Goal: Communication & Community: Answer question/provide support

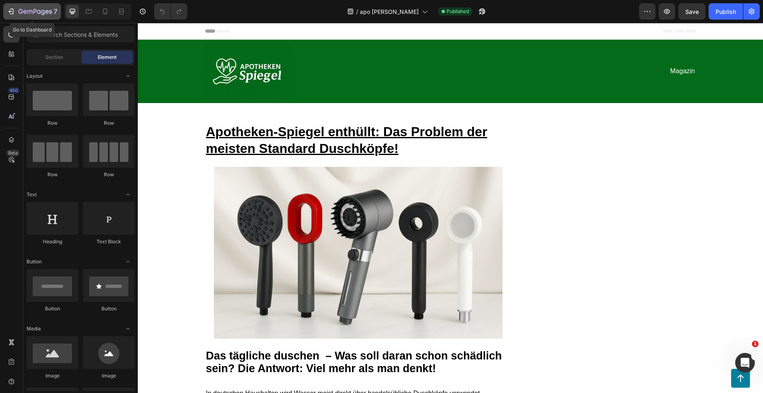
click at [15, 11] on icon "button" at bounding box center [11, 11] width 8 height 8
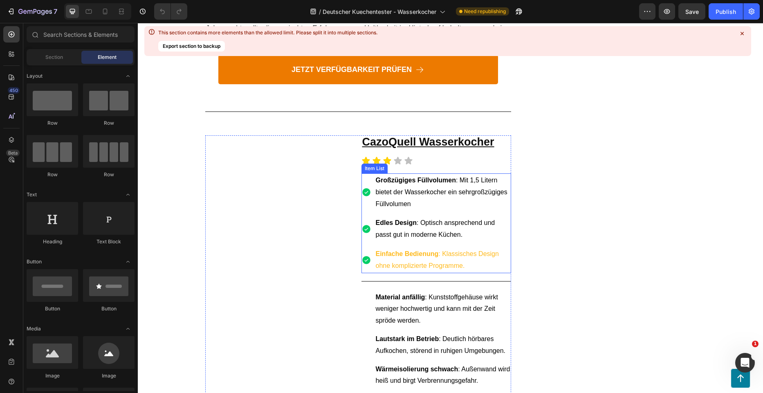
scroll to position [1921, 0]
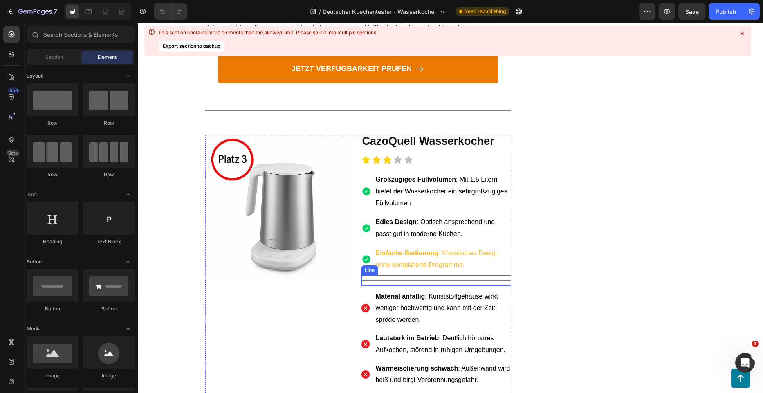
click at [401, 249] on strong "Einfache Bedienung" at bounding box center [407, 252] width 63 height 7
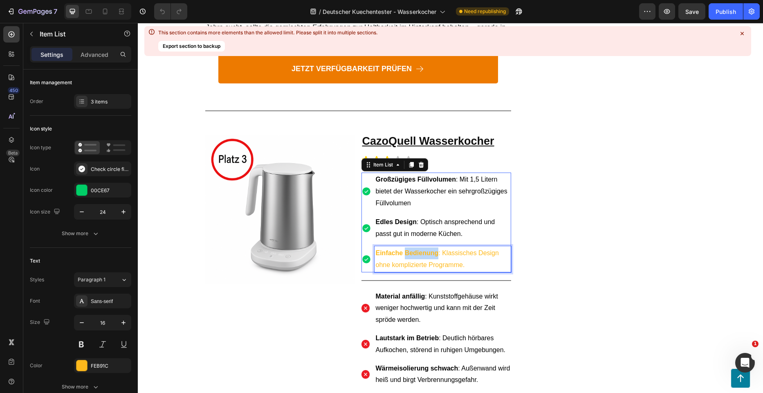
click at [401, 249] on strong "Einfache Bedienung" at bounding box center [407, 252] width 63 height 7
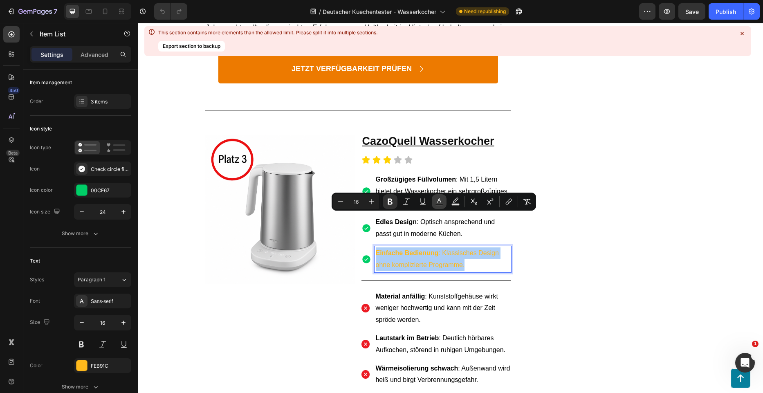
click at [438, 206] on button "Text Color" at bounding box center [439, 201] width 15 height 15
type input "FEB91C"
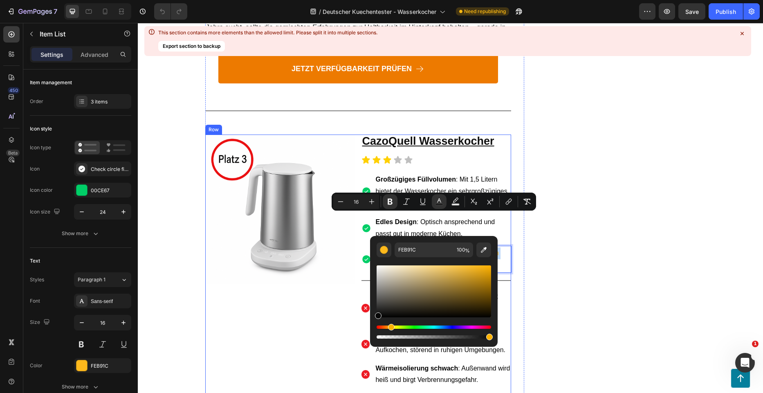
drag, startPoint x: 526, startPoint y: 331, endPoint x: 354, endPoint y: 324, distance: 172.6
type input "070707"
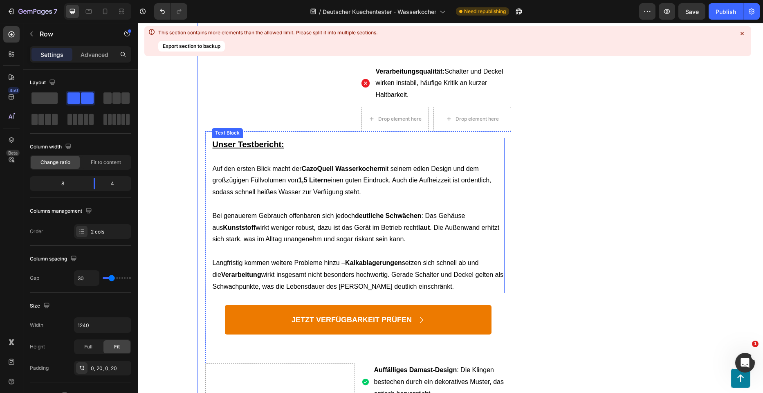
scroll to position [2453, 0]
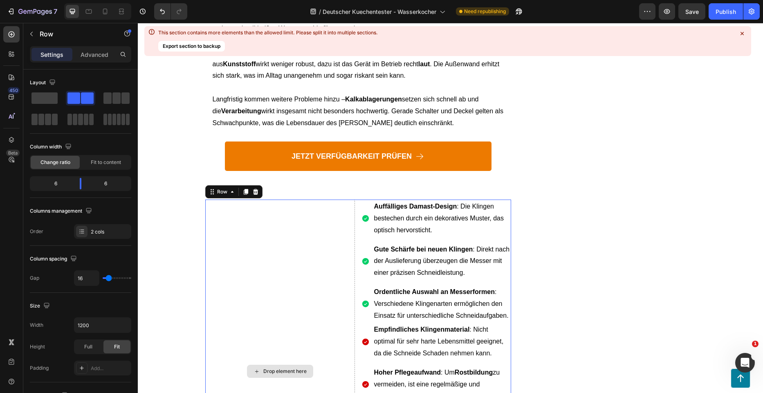
click at [287, 248] on div "Drop element here" at bounding box center [280, 370] width 150 height 343
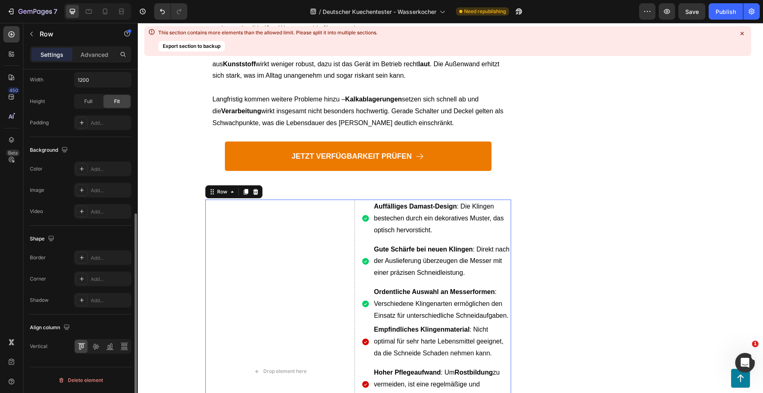
scroll to position [0, 0]
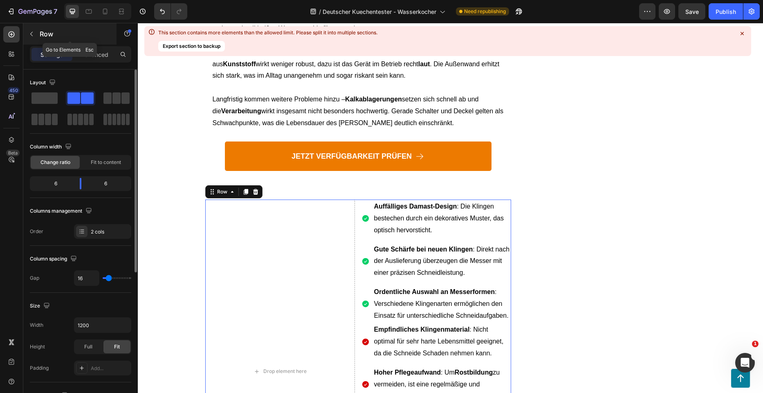
click at [35, 39] on button "button" at bounding box center [31, 33] width 13 height 13
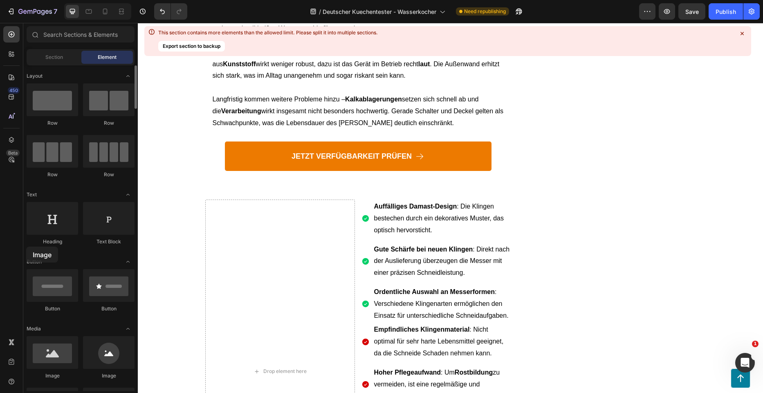
drag, startPoint x: 57, startPoint y: 353, endPoint x: 26, endPoint y: 246, distance: 110.6
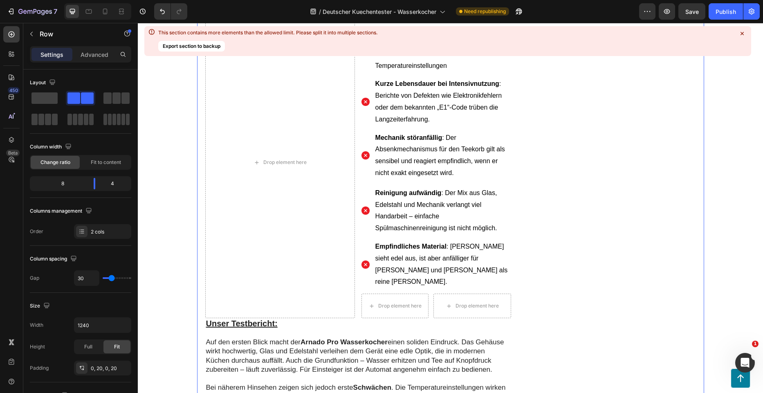
scroll to position [1431, 0]
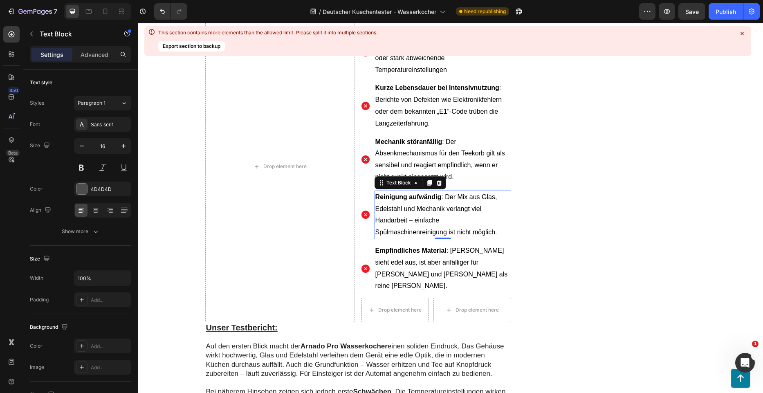
click at [421, 191] on p "Reinigung aufwändig : Der Mix aus Glas, Edelstahl und Mechanik verlangt viel Ha…" at bounding box center [442, 214] width 135 height 47
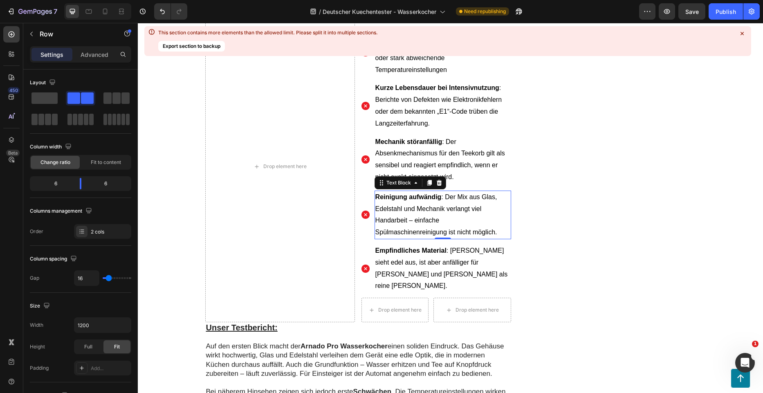
click at [305, 159] on div "Drop element here" at bounding box center [280, 166] width 150 height 311
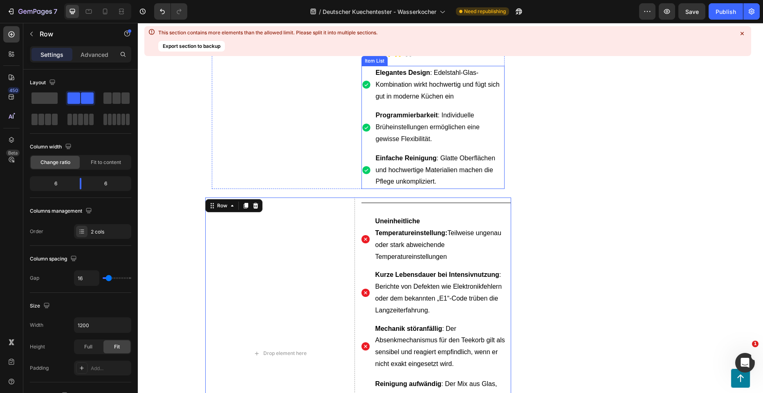
scroll to position [1226, 0]
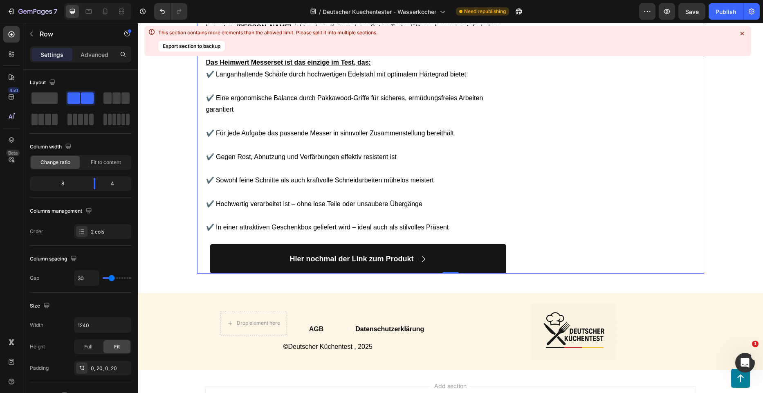
scroll to position [4451, 0]
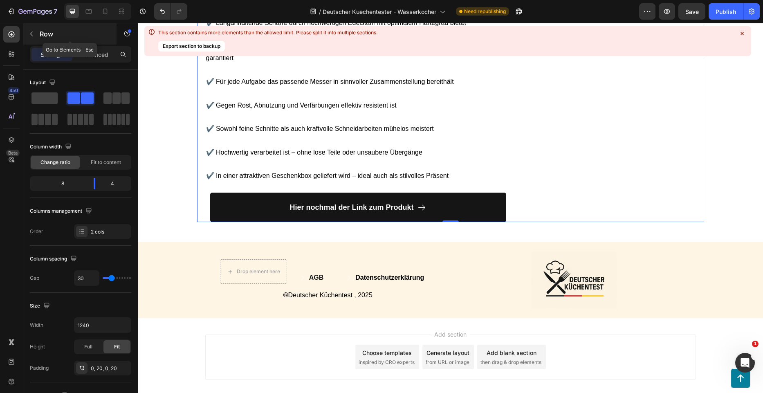
click at [47, 39] on div "Row" at bounding box center [69, 33] width 93 height 21
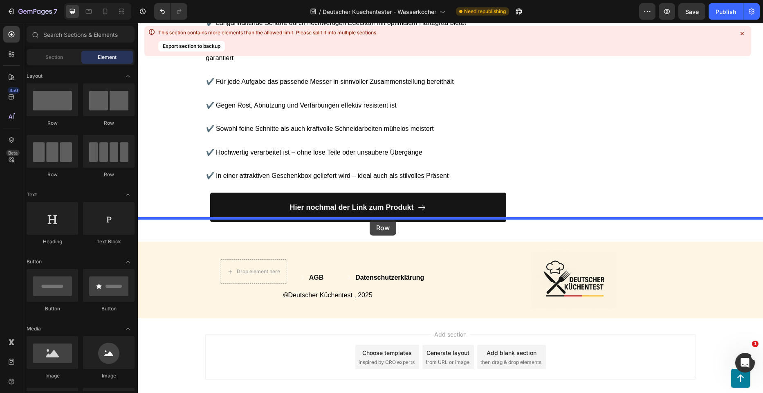
drag, startPoint x: 193, startPoint y: 130, endPoint x: 370, endPoint y: 220, distance: 198.2
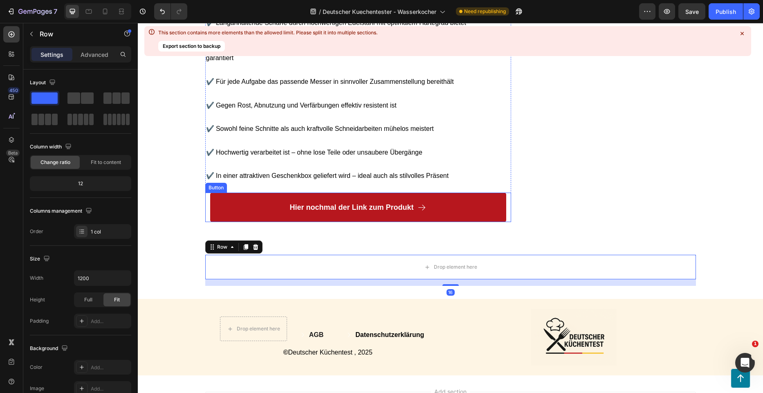
click at [479, 193] on link "Hier nochmal der Link zum Produkt" at bounding box center [358, 207] width 296 height 29
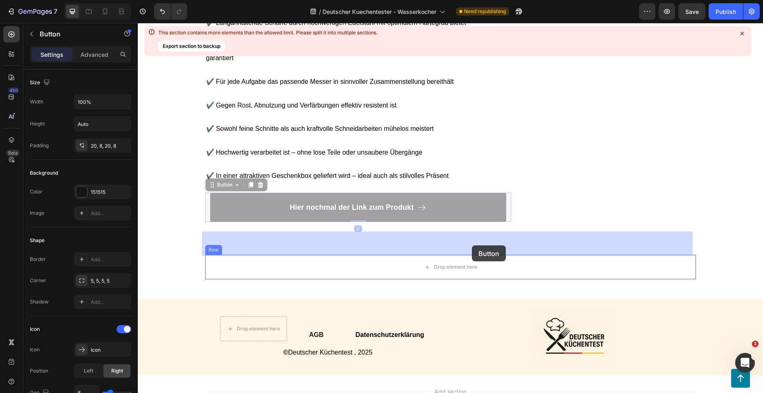
drag, startPoint x: 456, startPoint y: 181, endPoint x: 471, endPoint y: 245, distance: 65.5
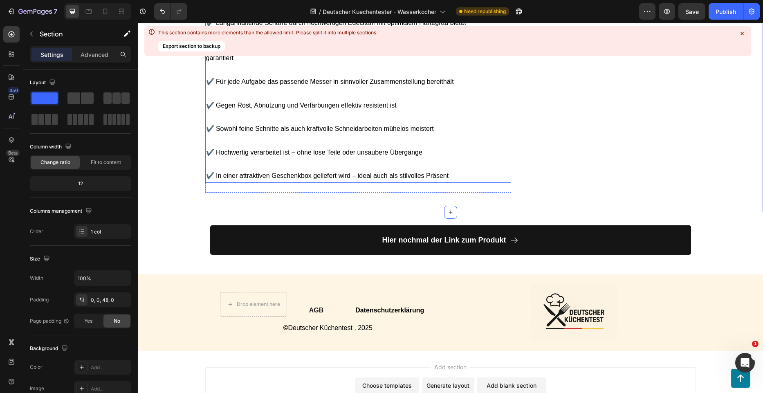
click at [452, 159] on p "✔️ In einer attraktiven Geschenkbox geliefert wird – ideal auch als stilvolles …" at bounding box center [358, 171] width 304 height 24
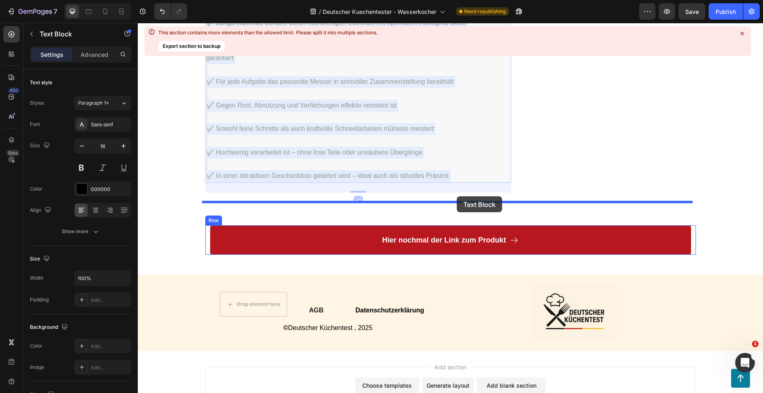
drag, startPoint x: 459, startPoint y: 128, endPoint x: 456, endPoint y: 196, distance: 68.3
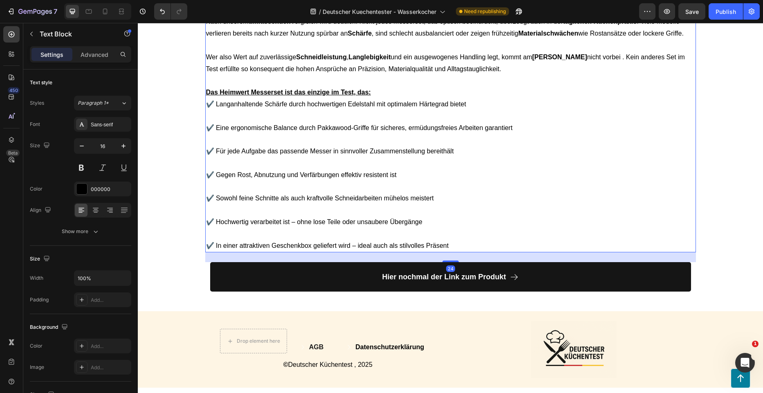
scroll to position [4314, 0]
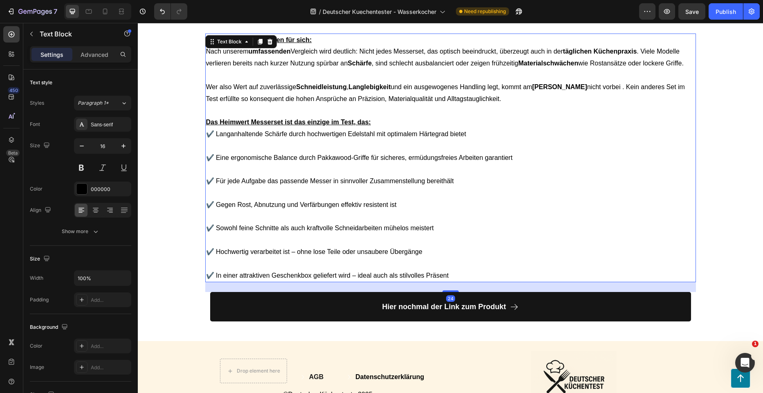
click at [680, 183] on p "✔️ Für jede Aufgabe das passende Messer in sinnvoller Zusammenstellung bereithä…" at bounding box center [450, 176] width 489 height 24
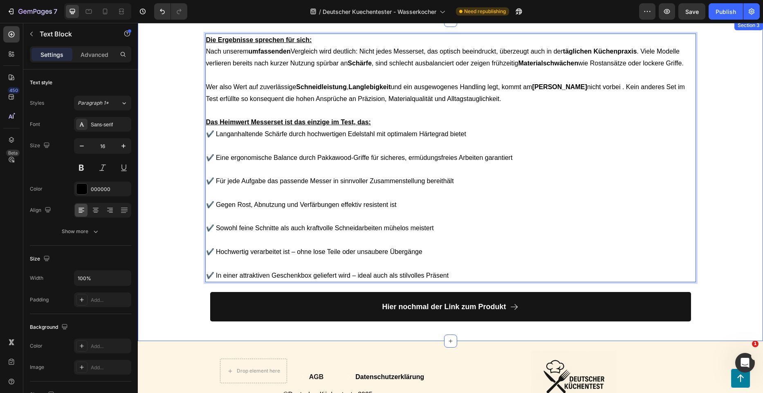
click at [723, 183] on div "Die Ergebnisse sprechen für sich: Nach unserem umfassenden Vergleich wird deutl…" at bounding box center [450, 181] width 625 height 295
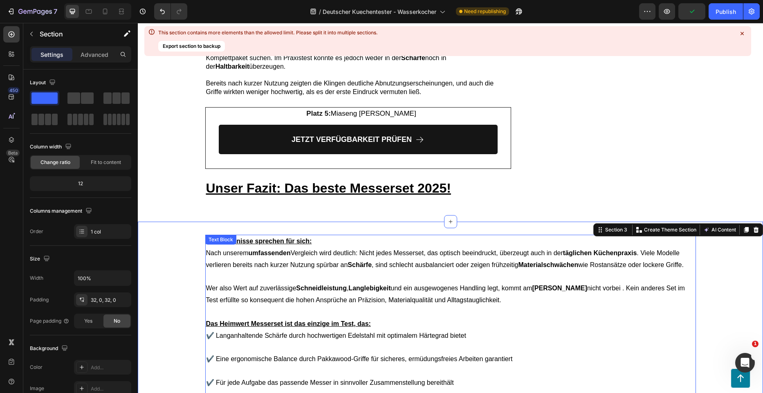
scroll to position [4109, 0]
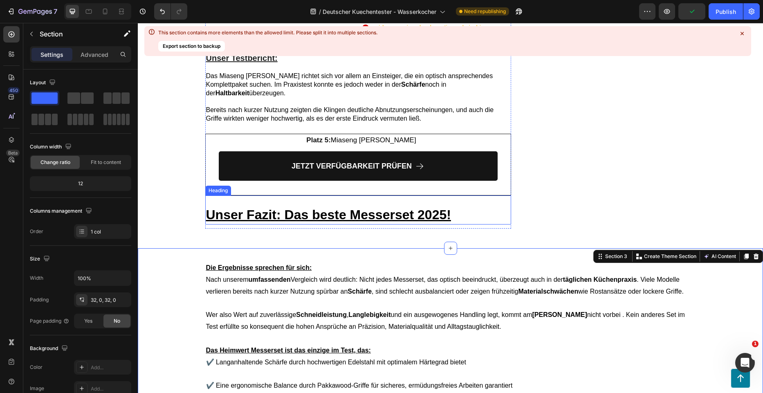
click at [367, 207] on u "Unser Fazit: Das beste Messerset 2025!" at bounding box center [328, 214] width 245 height 15
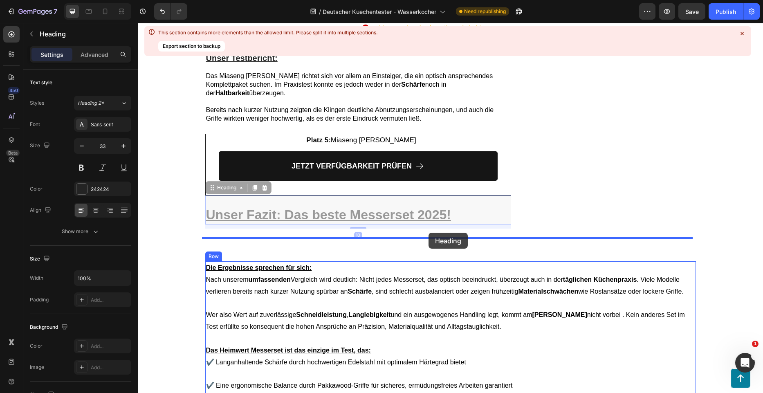
drag, startPoint x: 412, startPoint y: 179, endPoint x: 607, endPoint y: 201, distance: 196.2
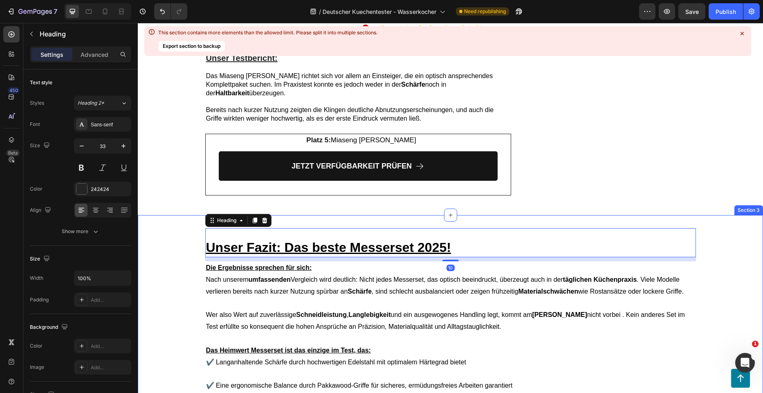
click at [754, 228] on div "Unser Fazit: Das beste Messerset 2025! Heading 10 Die Ergebnisse sprechen für s…" at bounding box center [450, 392] width 625 height 328
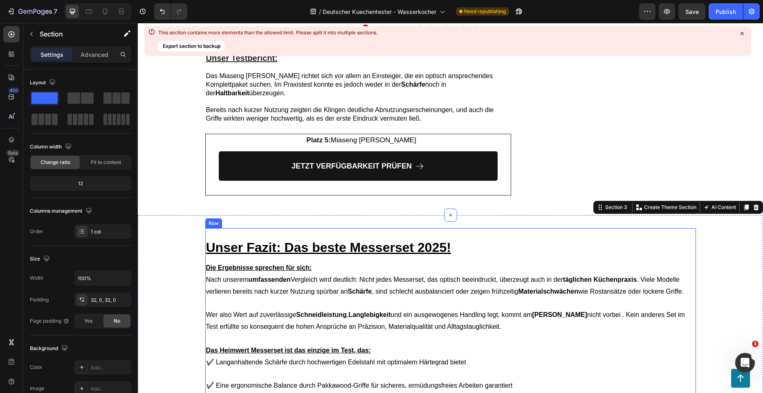
click at [489, 233] on div "Unser Fazit: Das beste Messerset 2025! Heading" at bounding box center [450, 242] width 491 height 29
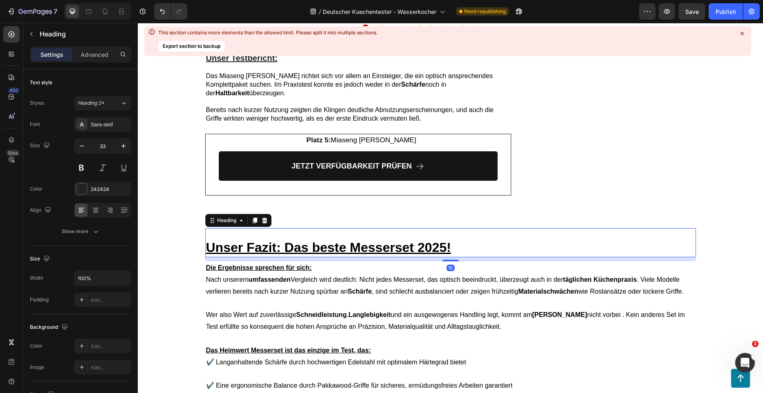
click at [468, 238] on h2 "Unser Fazit: Das beste Messerset 2025!" at bounding box center [450, 247] width 491 height 19
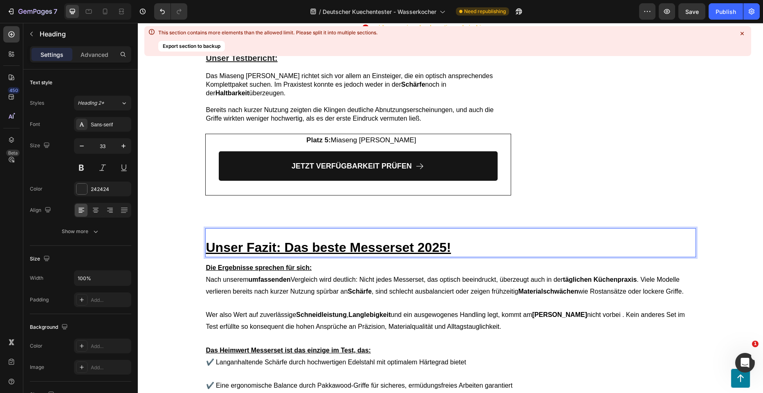
click at [451, 239] on p "Unser Fazit: Das beste Messerset 2025!" at bounding box center [450, 248] width 489 height 18
click at [453, 261] on div "Die Ergebnisse sprechen für sich: Nach unserem umfassenden Vergleich wird deutl…" at bounding box center [450, 385] width 491 height 249
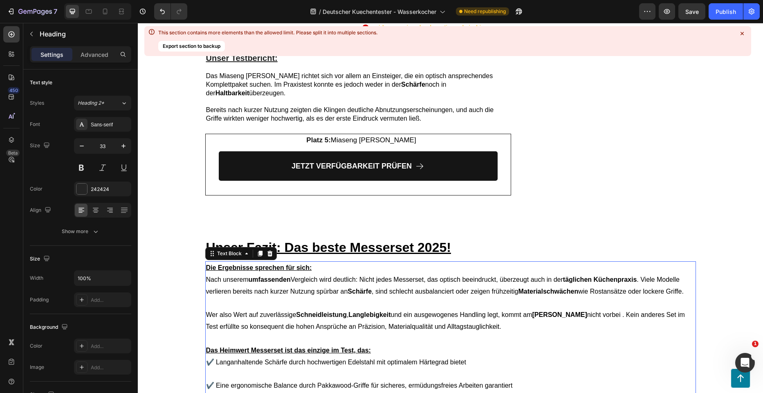
click at [456, 239] on p "⁠⁠⁠⁠⁠⁠⁠ Unser Fazit: Das beste Messerset 2025!" at bounding box center [450, 248] width 489 height 18
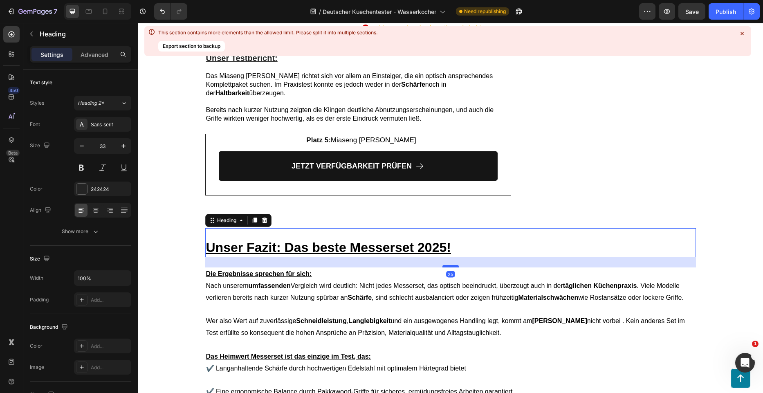
drag, startPoint x: 450, startPoint y: 236, endPoint x: 449, endPoint y: 242, distance: 6.2
click at [449, 265] on div at bounding box center [450, 266] width 16 height 2
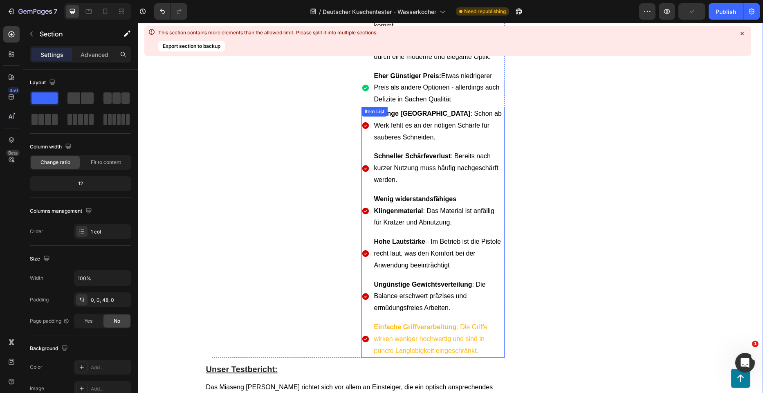
scroll to position [3782, 0]
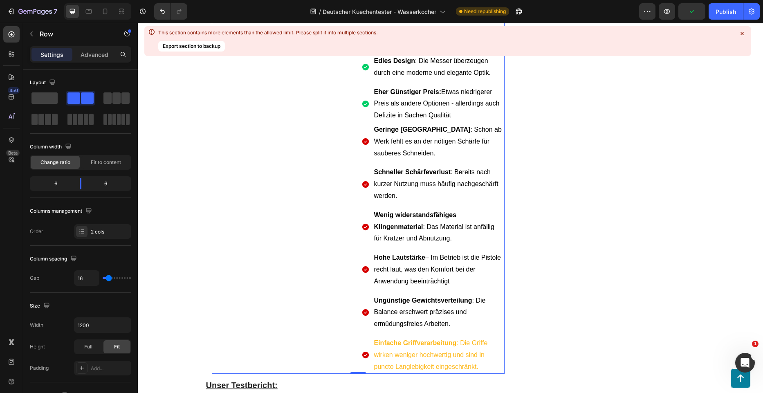
click at [336, 189] on div "Image" at bounding box center [283, 181] width 143 height 386
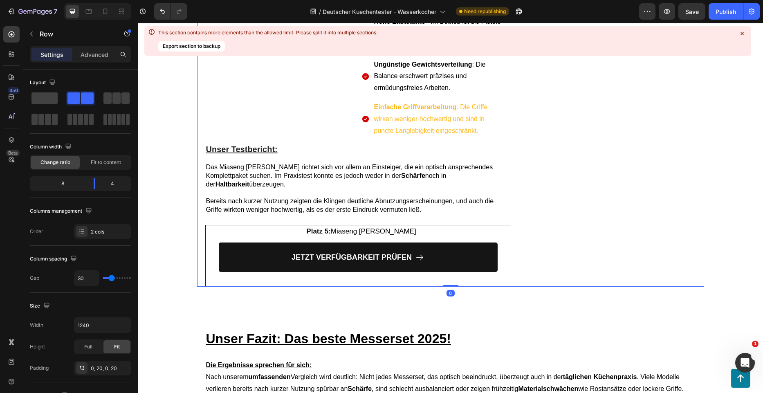
scroll to position [4069, 0]
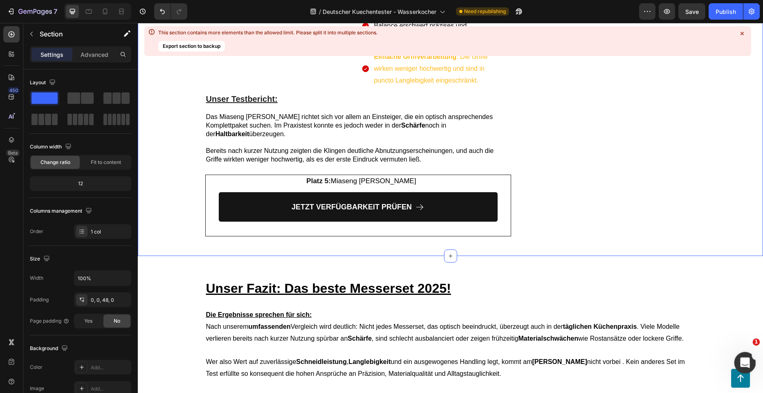
click at [740, 363] on icon "Intercom-Nachrichtendienst öffnen" at bounding box center [743, 361] width 13 height 13
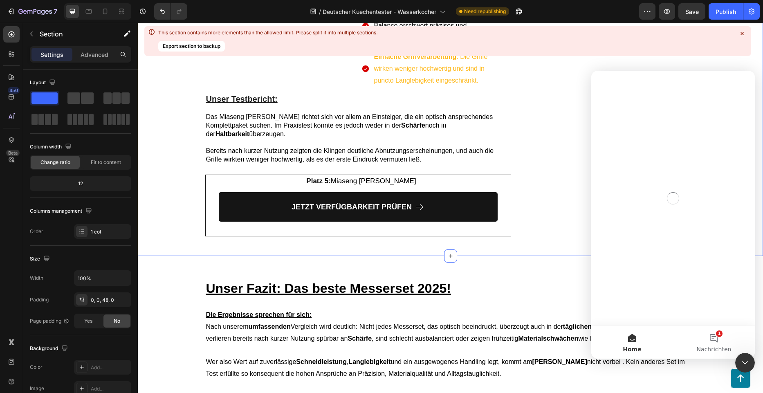
scroll to position [0, 0]
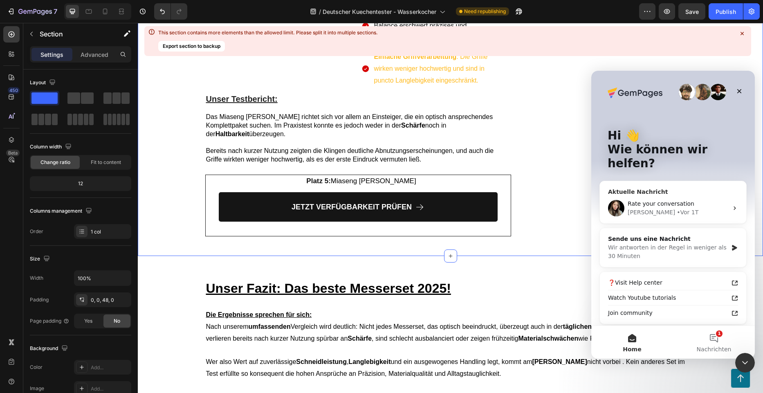
click at [665, 208] on div "Célia • Vor 1T" at bounding box center [677, 212] width 101 height 9
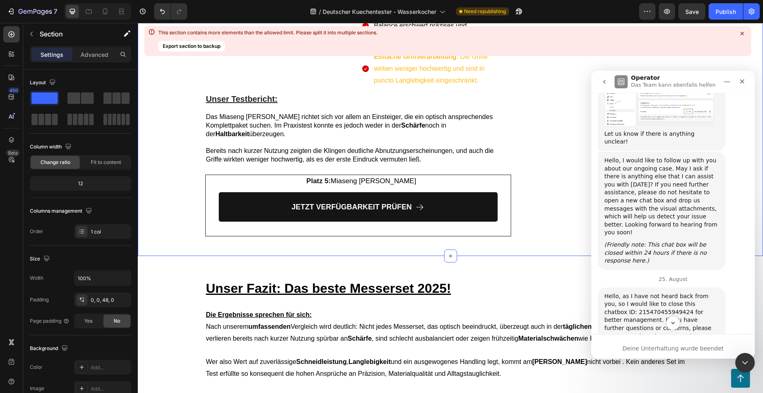
scroll to position [1732, 0]
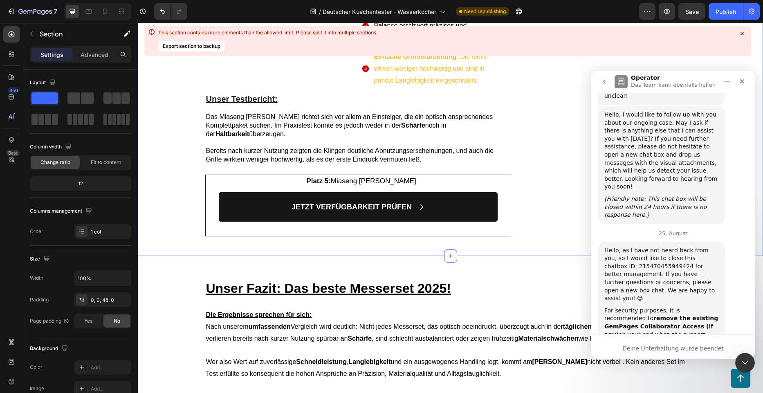
click at [609, 87] on button "go back" at bounding box center [604, 82] width 16 height 16
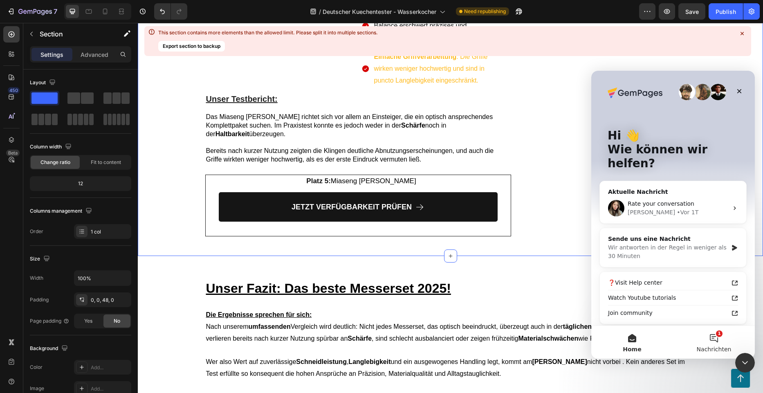
click at [721, 336] on button "1 Nachrichten" at bounding box center [714, 342] width 82 height 33
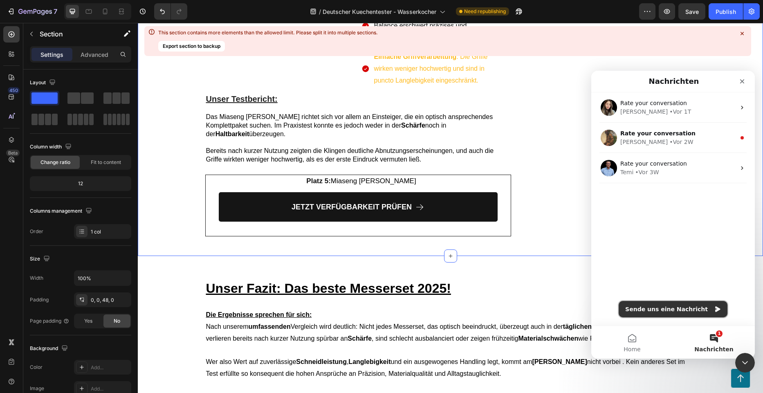
click at [674, 306] on button "Sende uns eine Nachricht" at bounding box center [672, 309] width 109 height 16
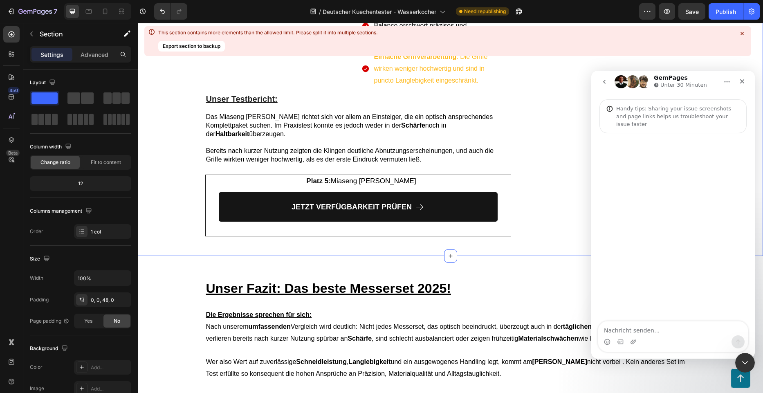
click at [608, 86] on button "go back" at bounding box center [604, 82] width 16 height 16
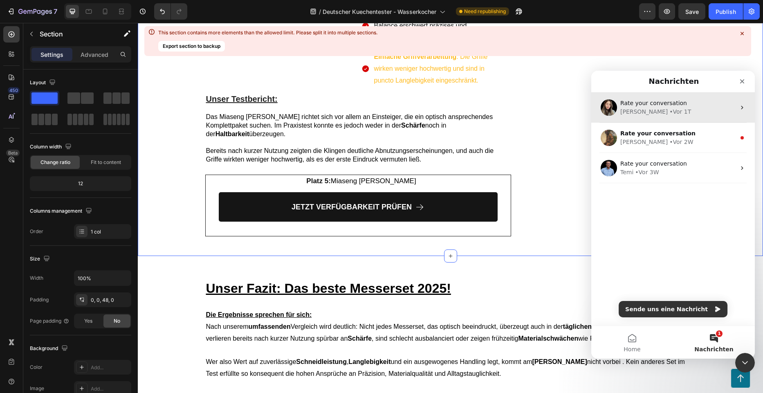
click at [676, 121] on div "Rate your conversation Célia • Vor 1T" at bounding box center [673, 107] width 164 height 30
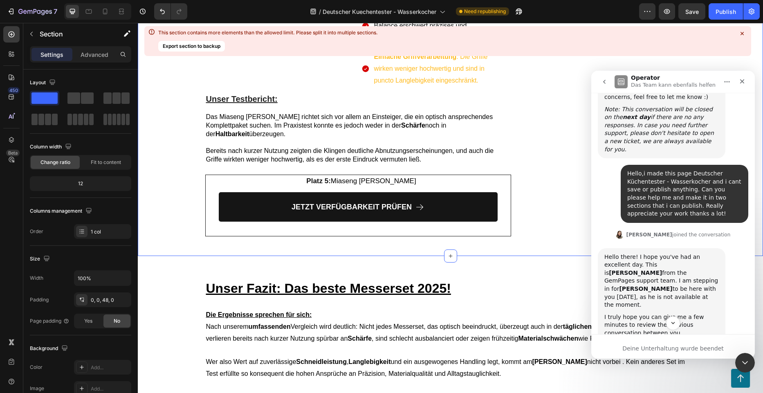
scroll to position [1201, 0]
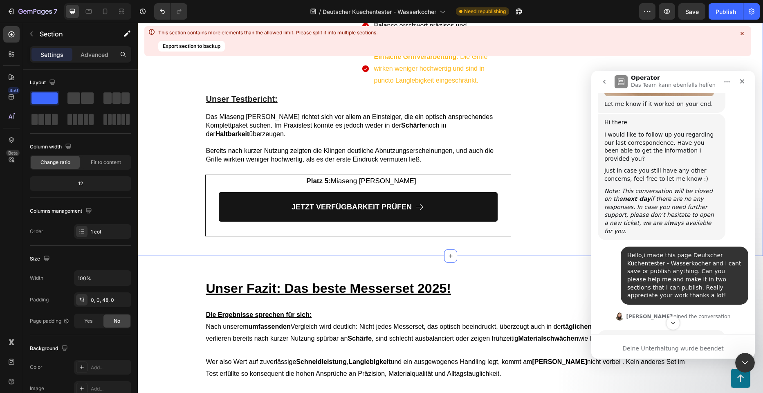
click at [635, 251] on div "Hello,i made this page Deutscher Küchentester - Wasserkocher and i cant save or…" at bounding box center [684, 275] width 114 height 48
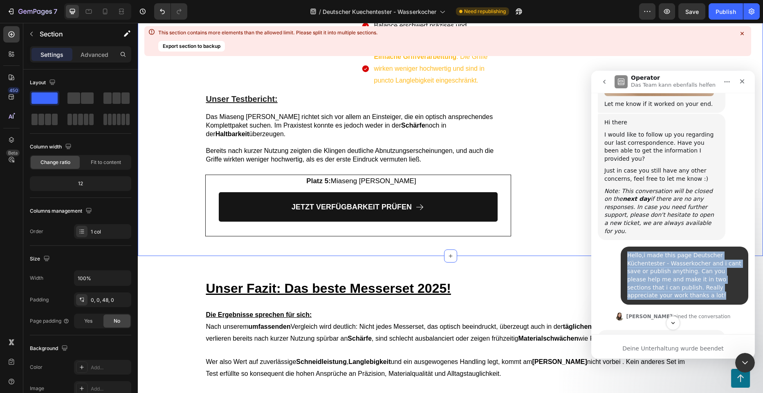
drag, startPoint x: 635, startPoint y: 197, endPoint x: 620, endPoint y: 158, distance: 41.7
click at [621, 246] on div "Hello,i made this page Deutscher Küchentester - Wasserkocher and i cant save or…" at bounding box center [685, 275] width 128 height 58
copy div "Hello,i made this page Deutscher Küchentester - Wasserkocher and i cant save or…"
click at [604, 86] on button "go back" at bounding box center [604, 82] width 16 height 16
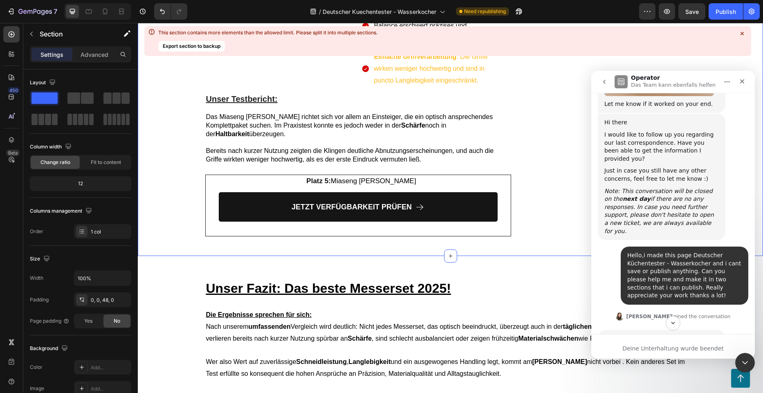
scroll to position [0, 0]
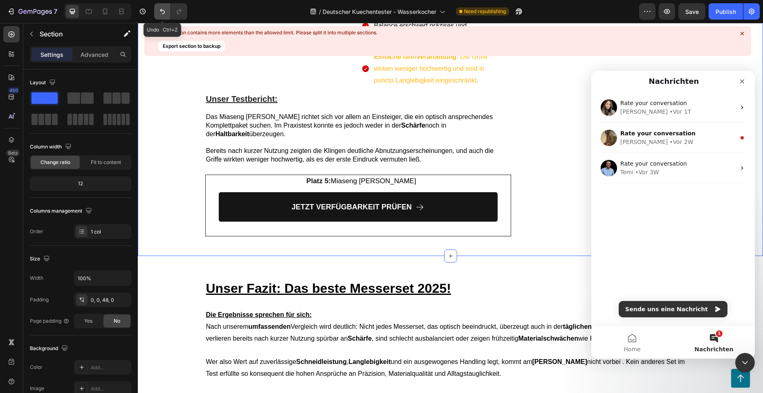
click at [169, 10] on button "Undo/Redo" at bounding box center [162, 11] width 16 height 16
click at [166, 10] on icon "Undo/Redo" at bounding box center [162, 11] width 8 height 8
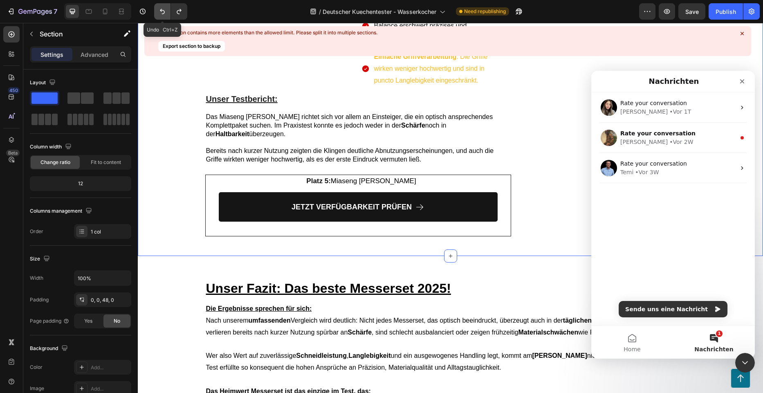
click at [166, 10] on icon "Undo/Redo" at bounding box center [162, 11] width 8 height 8
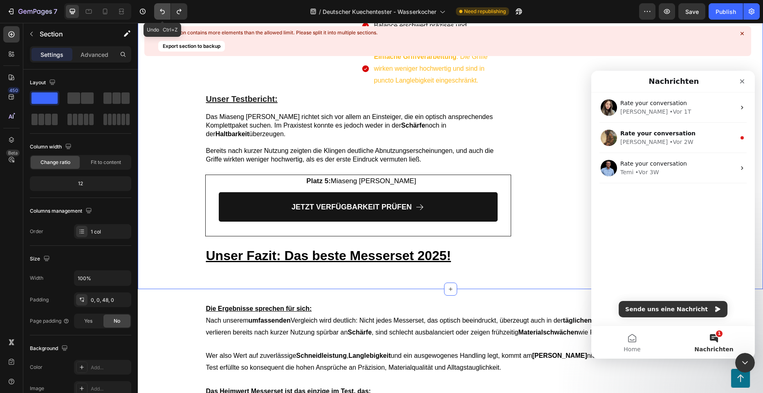
click at [166, 10] on icon "Undo/Redo" at bounding box center [162, 11] width 8 height 8
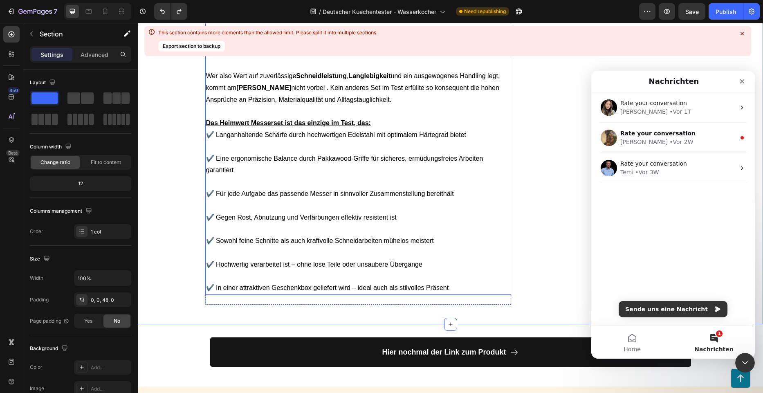
scroll to position [4477, 0]
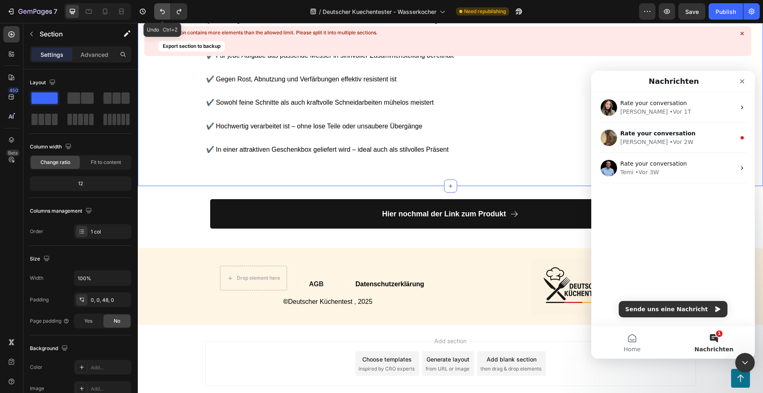
click at [159, 11] on icon "Undo/Redo" at bounding box center [162, 11] width 8 height 8
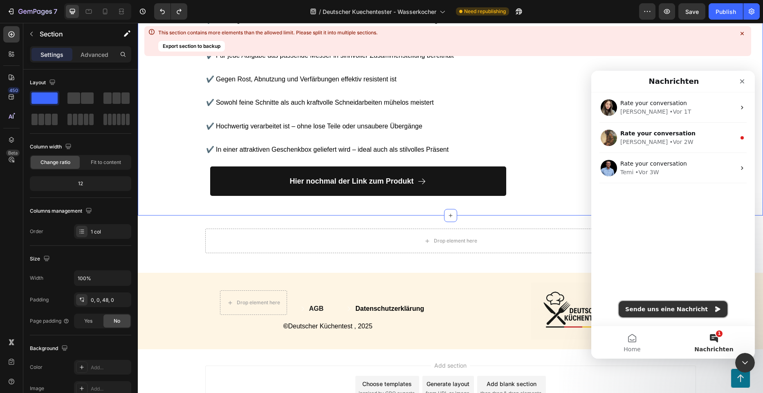
click at [688, 305] on button "Sende uns eine Nachricht" at bounding box center [672, 309] width 109 height 16
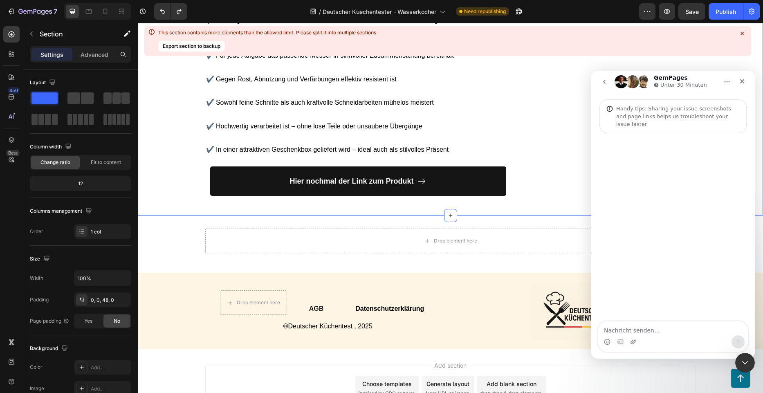
click at [639, 325] on textarea "Nachricht senden..." at bounding box center [673, 328] width 150 height 14
click at [636, 330] on textarea "Nachricht senden..." at bounding box center [673, 328] width 150 height 14
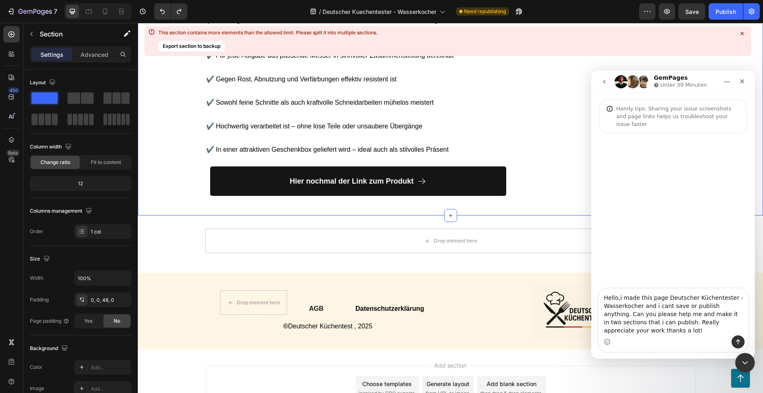
type textarea "Hello,i made this page Deutscher Küchentester - Wasserkocher and i cant save or…"
click at [742, 339] on button "Sende eine Nachricht…" at bounding box center [737, 341] width 13 height 13
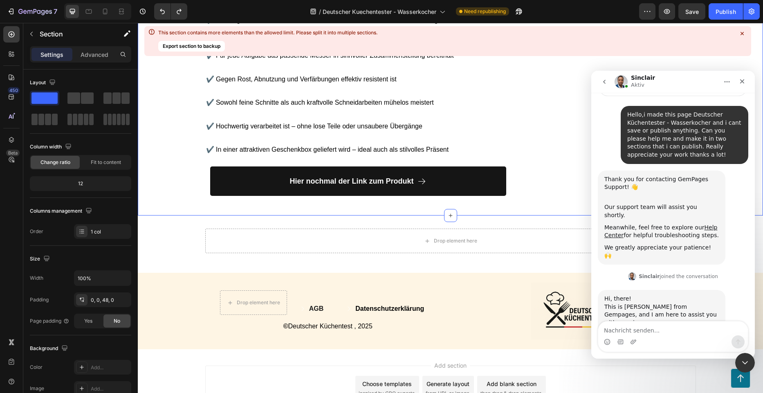
scroll to position [57, 0]
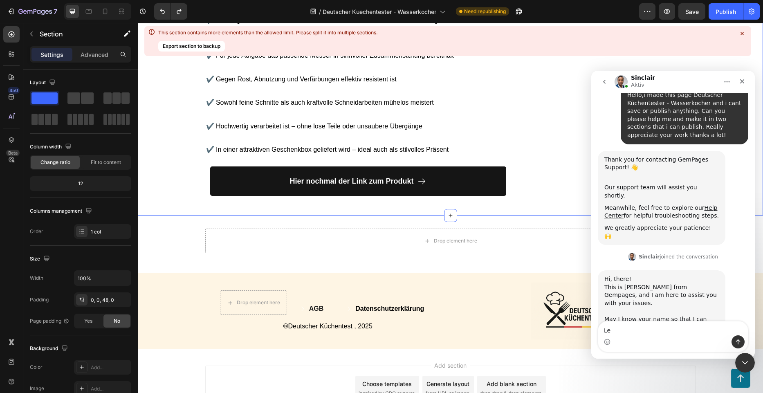
type textarea "Leo"
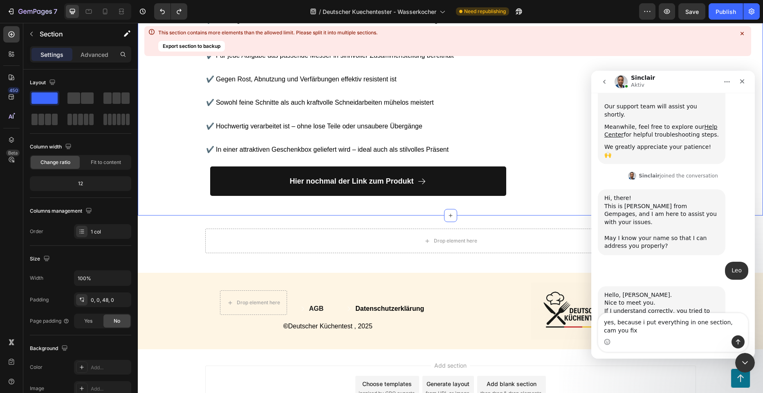
scroll to position [146, 0]
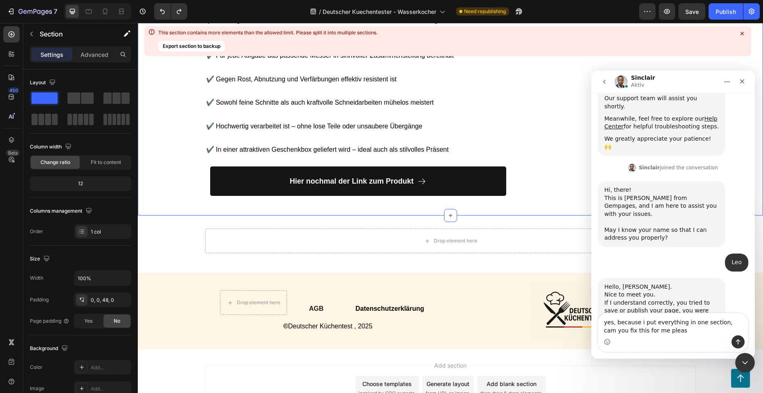
type textarea "yes, because i put everything in one section, cam you fix this for me please"
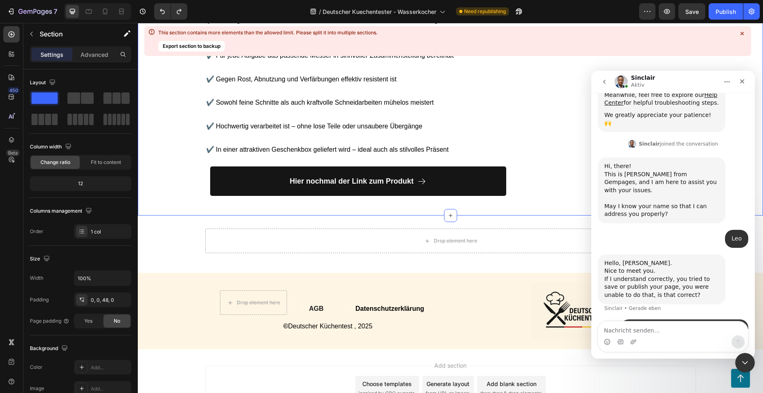
scroll to position [170, 0]
type textarea "brother?"
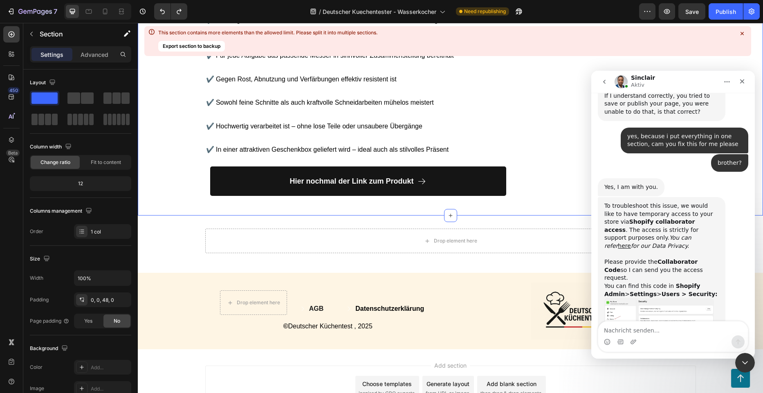
scroll to position [359, 0]
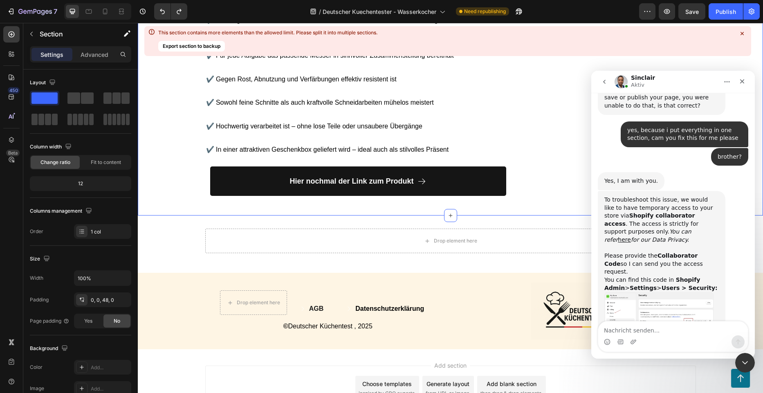
click at [623, 292] on img "Sinclair sagt…" at bounding box center [659, 313] width 110 height 43
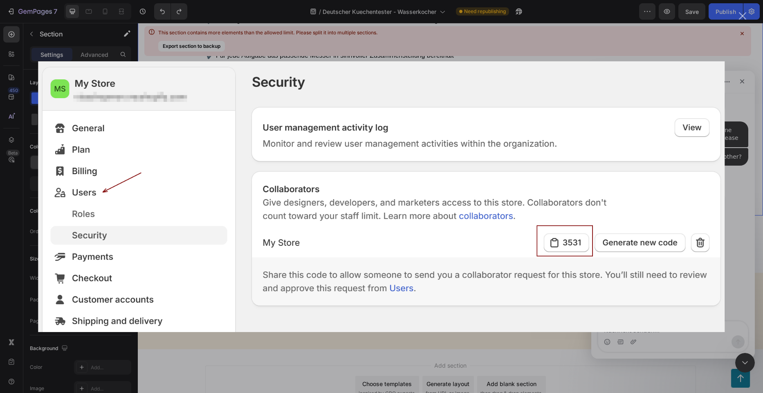
click at [736, 43] on div "Intercom Messenger" at bounding box center [381, 196] width 763 height 393
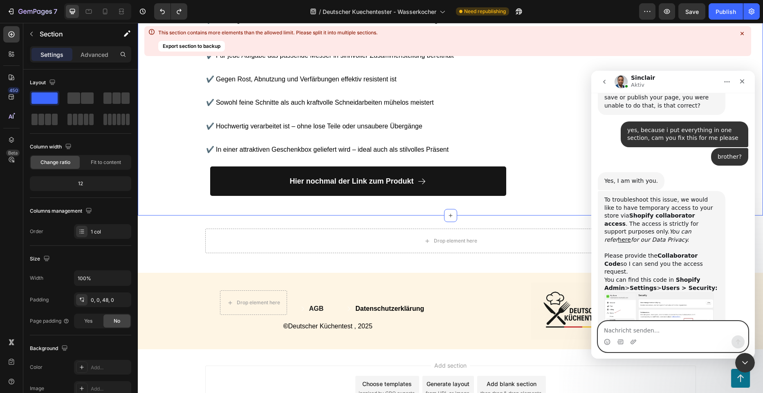
click at [621, 333] on textarea "Nachricht senden..." at bounding box center [673, 328] width 150 height 14
type textarea "3327"
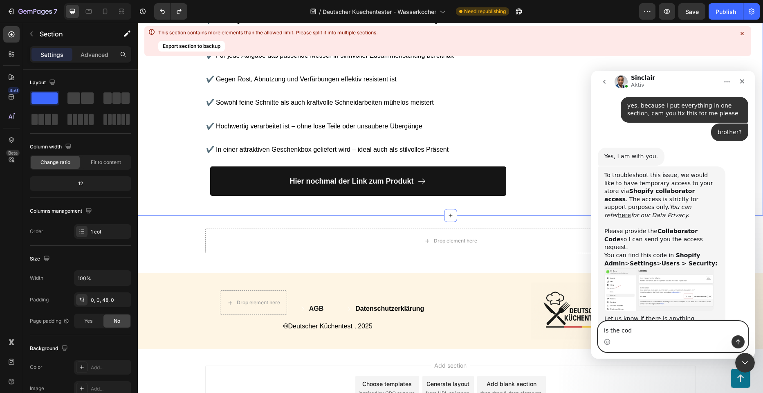
type textarea "is the code"
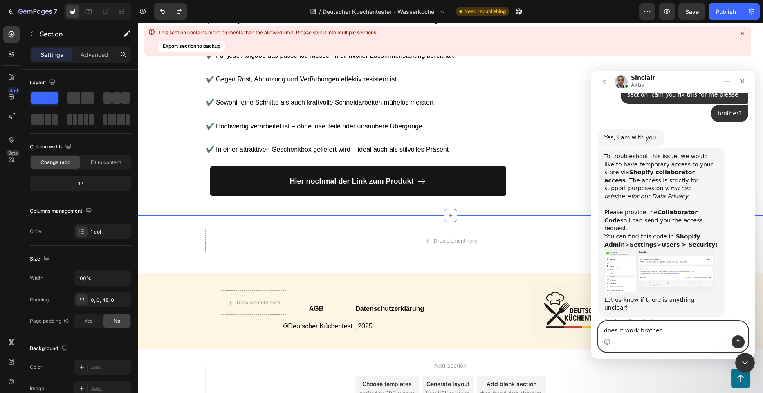
type textarea "does it work brother?"
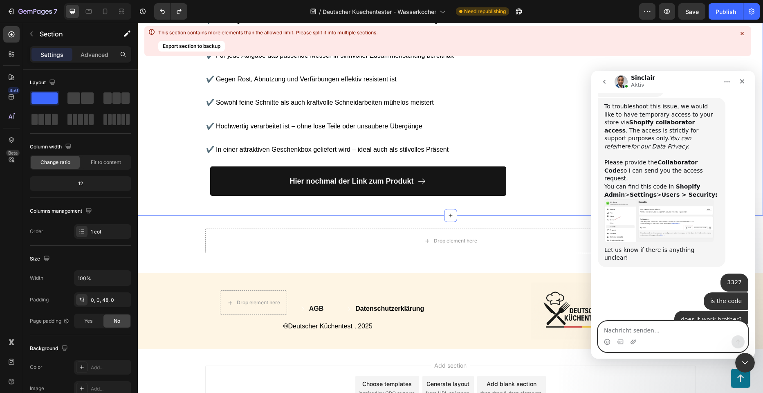
scroll to position [453, 0]
type textarea "okay"
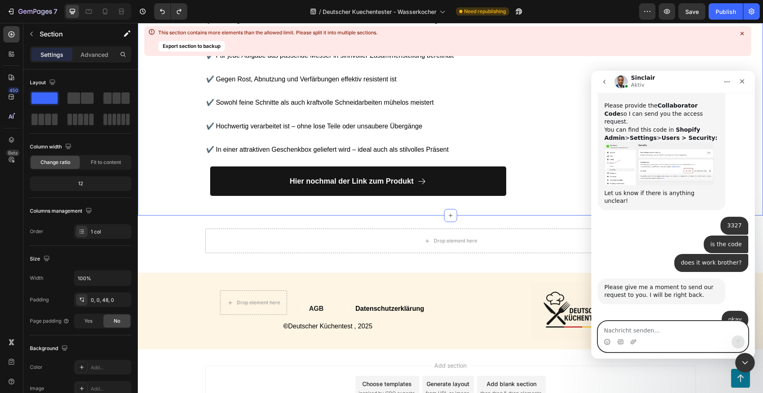
scroll to position [580, 0]
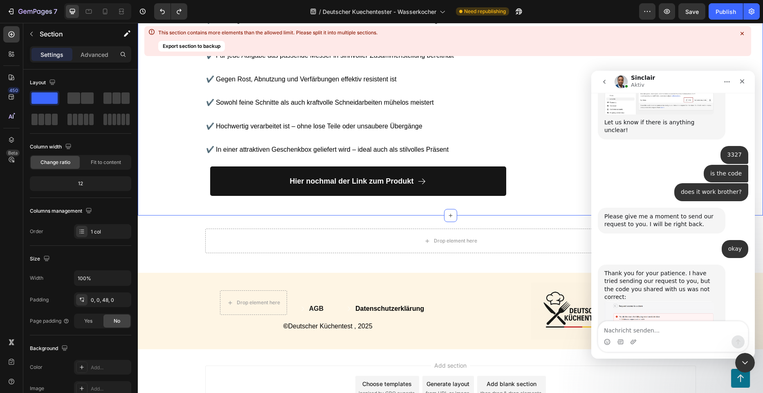
click at [656, 301] on img "Sinclair sagt…" at bounding box center [659, 322] width 110 height 42
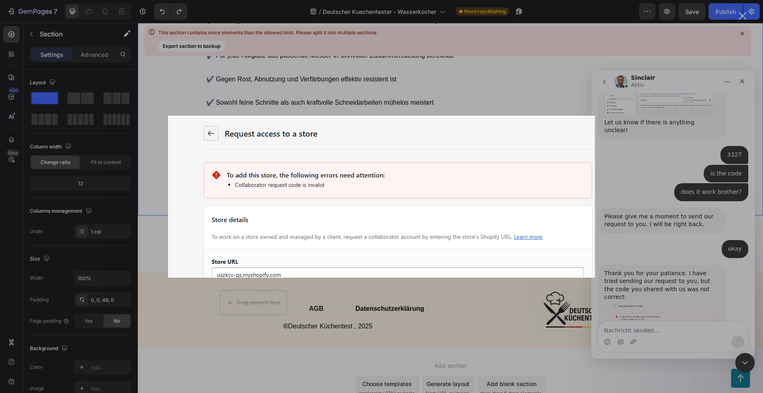
scroll to position [0, 0]
click at [673, 184] on div "Intercom Messenger" at bounding box center [381, 196] width 763 height 393
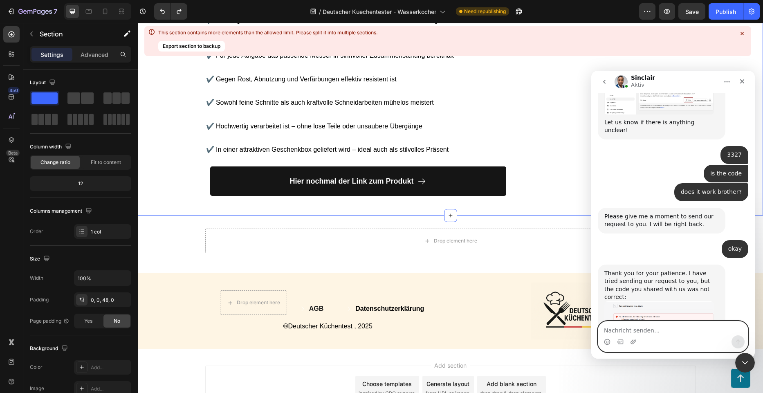
click at [632, 325] on textarea "Nachricht senden..." at bounding box center [673, 328] width 150 height 14
type textarea "one sec"
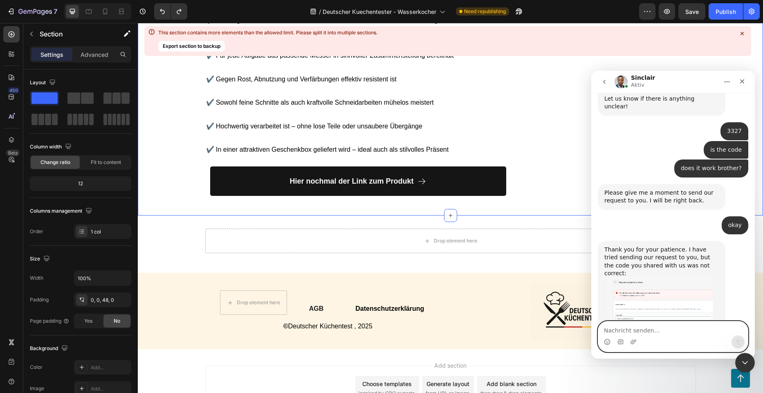
scroll to position [604, 0]
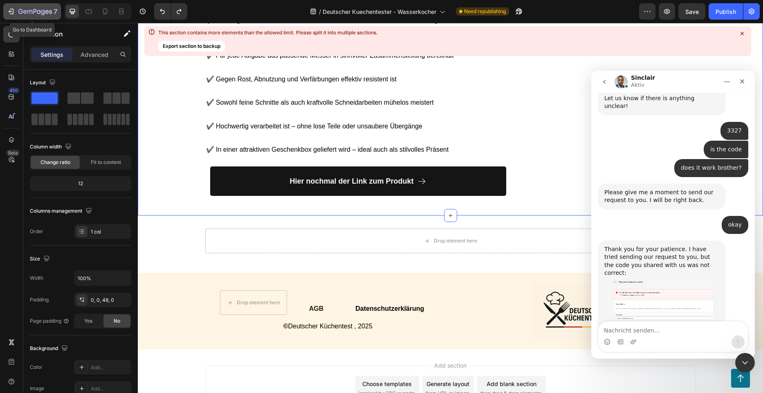
click at [11, 9] on icon "button" at bounding box center [12, 12] width 4 height 6
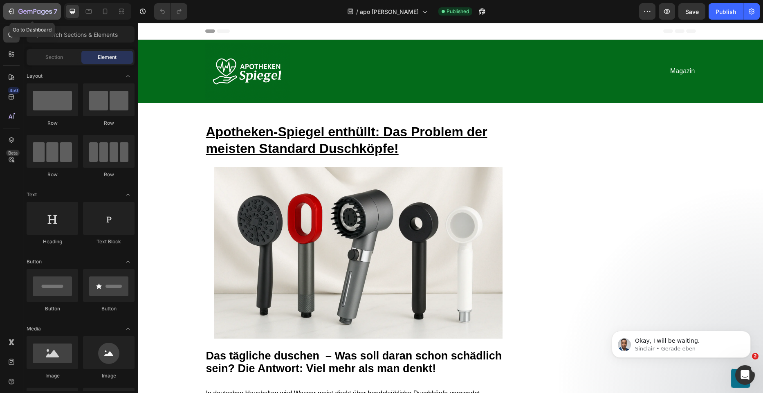
click at [29, 12] on icon "button" at bounding box center [35, 12] width 34 height 7
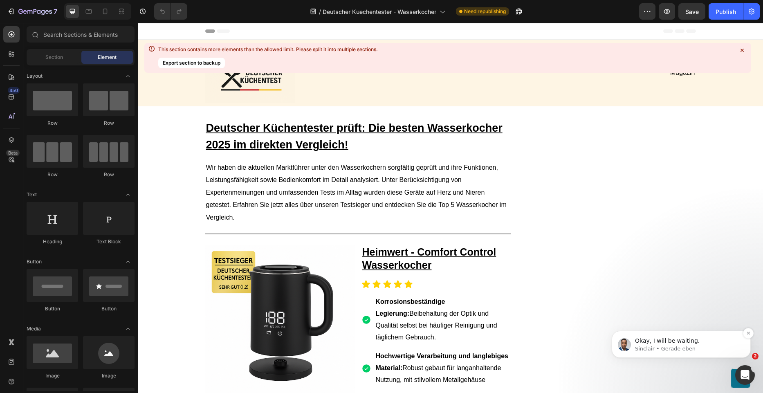
click at [690, 340] on p "Okay, I will be waiting." at bounding box center [687, 341] width 105 height 8
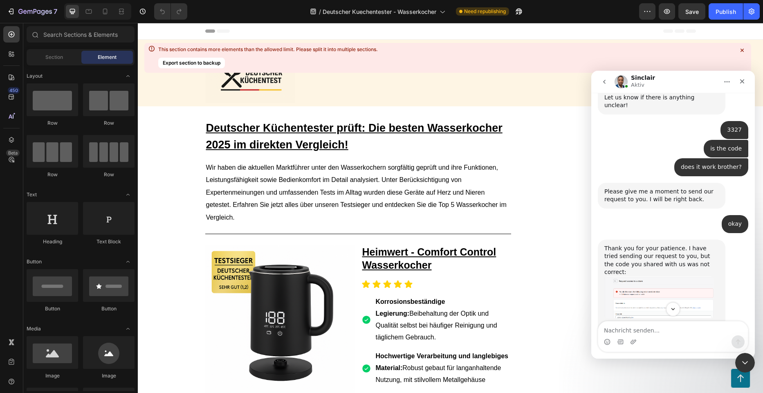
scroll to position [628, 0]
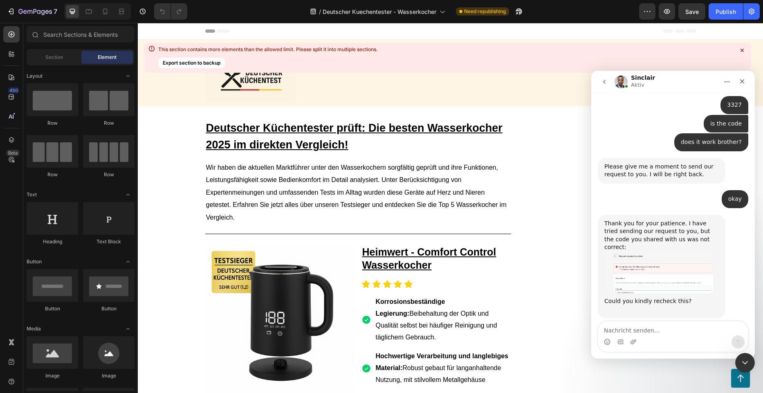
click at [635, 326] on textarea "Nachricht senden..." at bounding box center [673, 328] width 150 height 14
type textarea "5192"
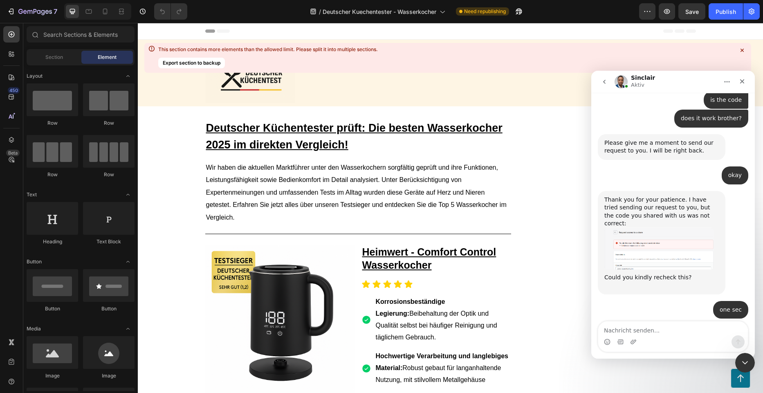
scroll to position [652, 0]
type textarea "this one is the right one osrr"
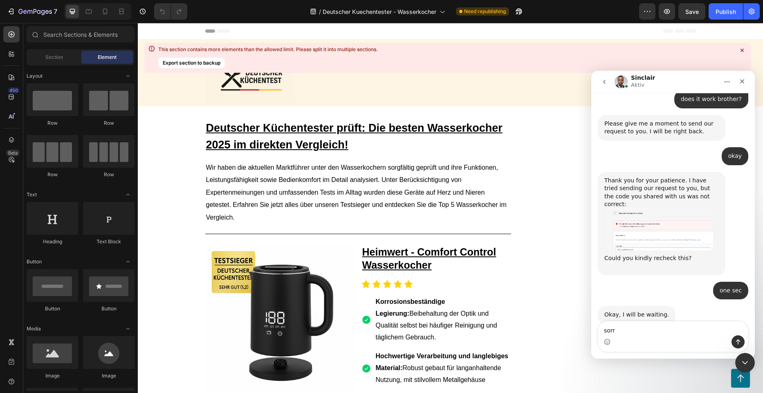
type textarea "sorry"
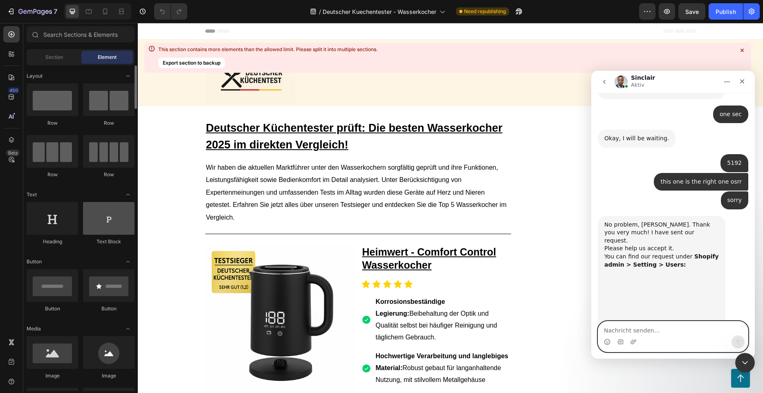
scroll to position [854, 0]
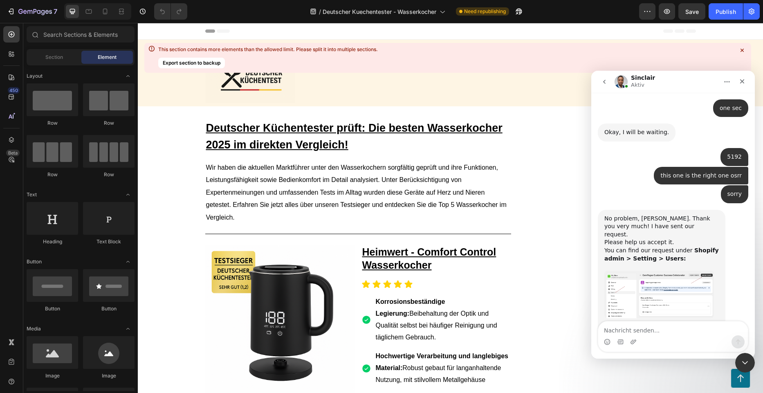
click at [671, 271] on img "Sinclair sagt…" at bounding box center [659, 294] width 110 height 47
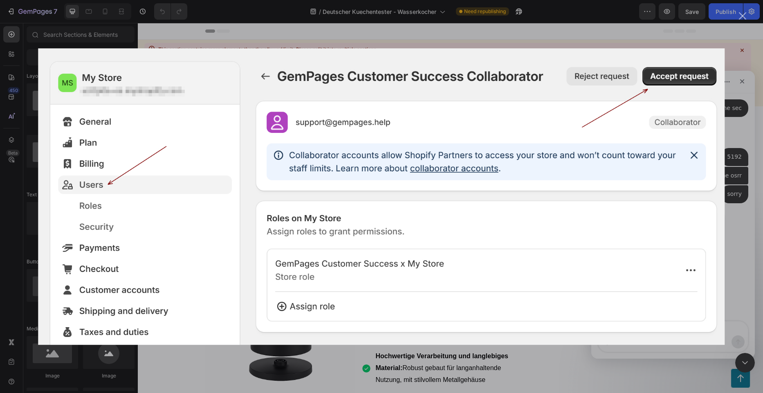
scroll to position [0, 0]
click at [739, 146] on div "Intercom Messenger" at bounding box center [381, 196] width 763 height 393
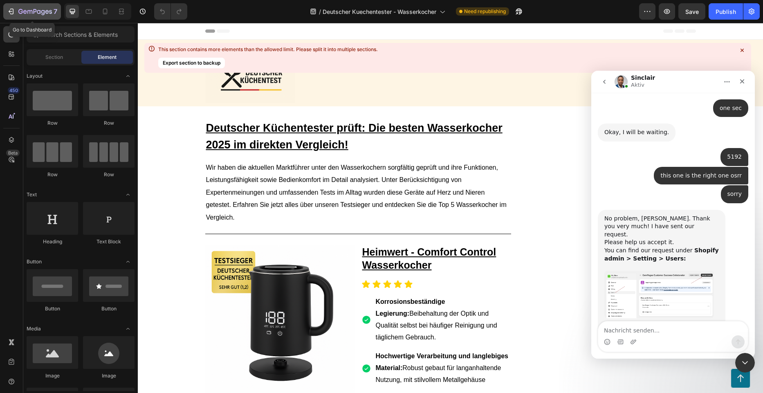
click at [31, 12] on icon "button" at bounding box center [35, 12] width 34 height 7
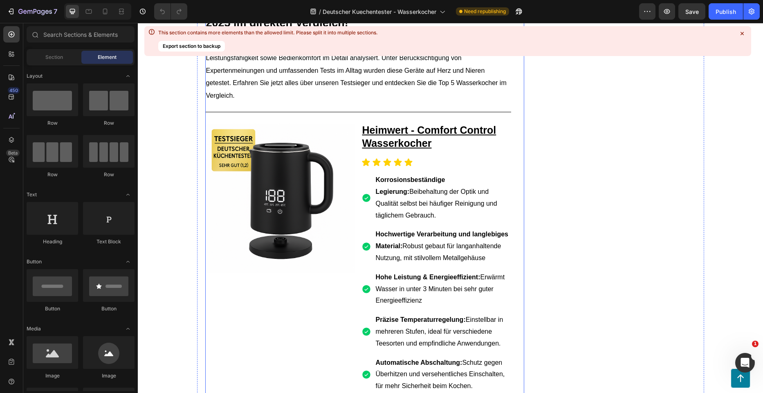
scroll to position [123, 0]
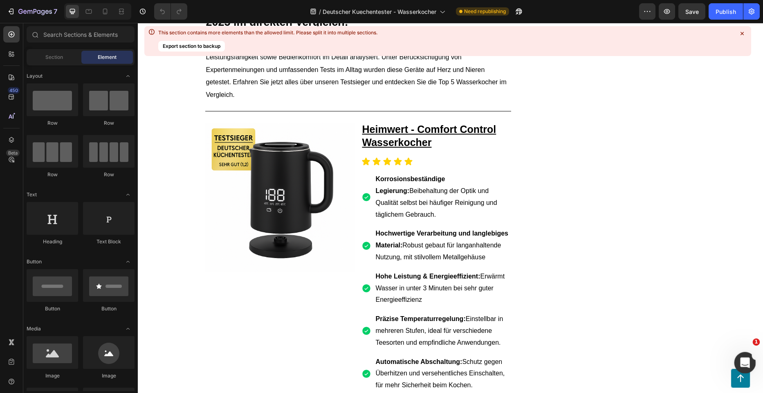
click at [736, 355] on div "Intercom-Nachrichtendienst öffnen" at bounding box center [743, 361] width 27 height 27
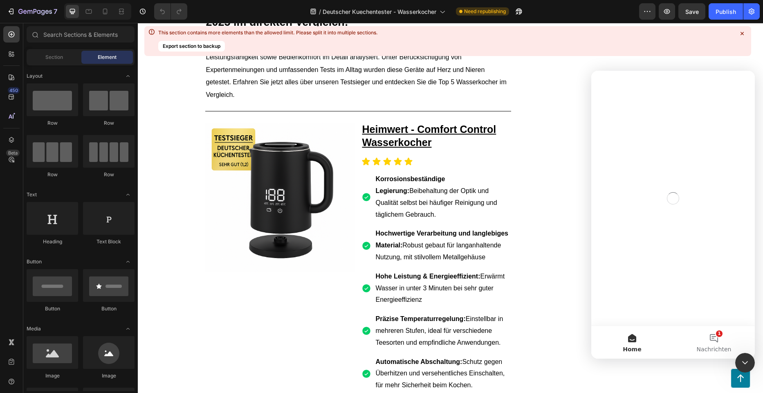
scroll to position [0, 0]
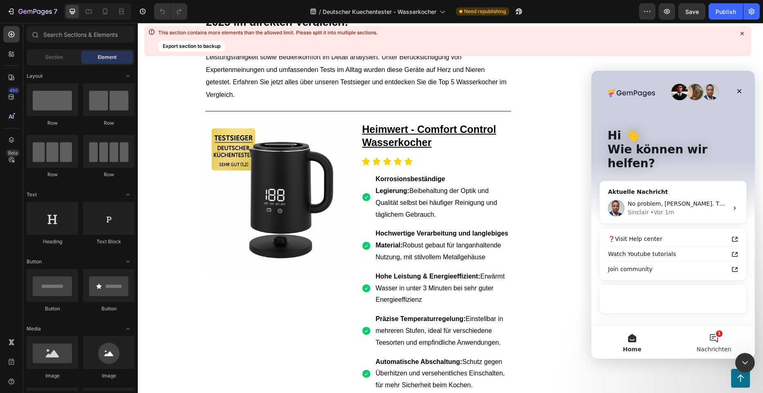
click at [705, 338] on button "1 Nachrichten" at bounding box center [714, 342] width 82 height 33
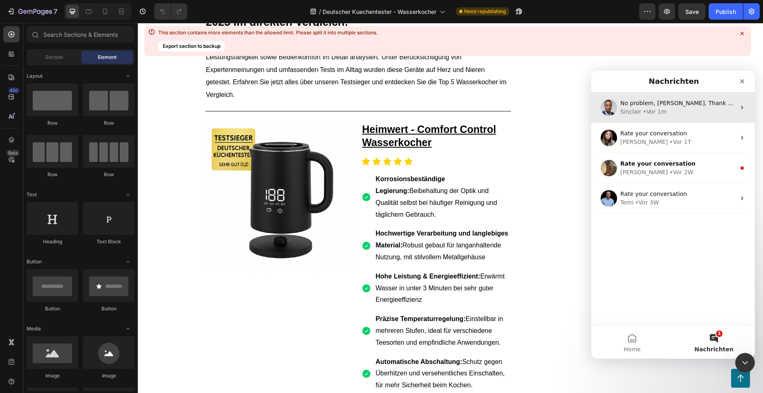
click at [636, 114] on div "Sinclair" at bounding box center [630, 112] width 21 height 9
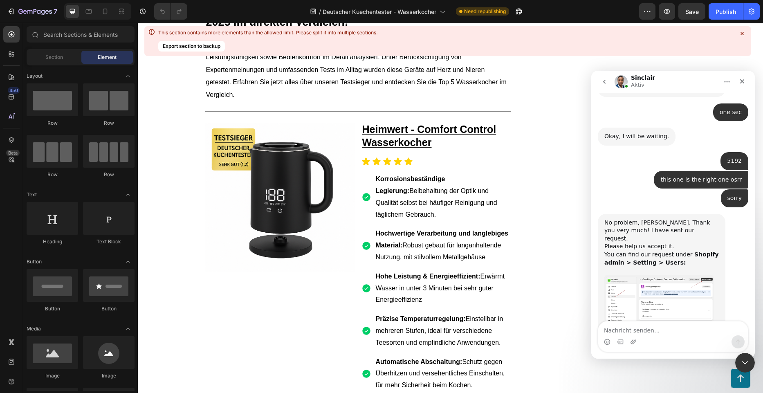
scroll to position [854, 0]
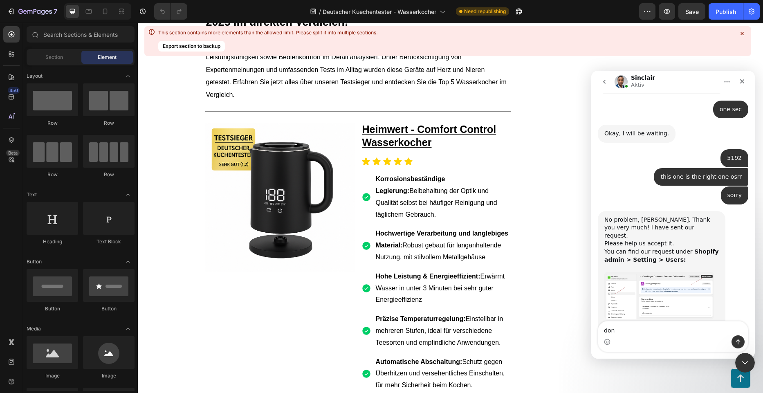
type textarea "done"
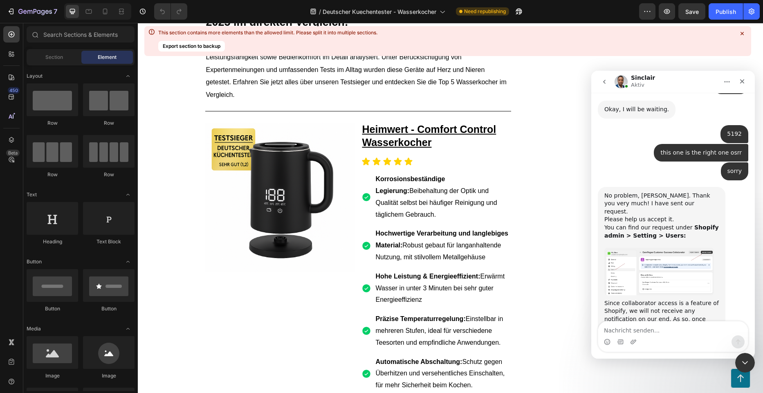
scroll to position [878, 0]
type textarea "does it work?"
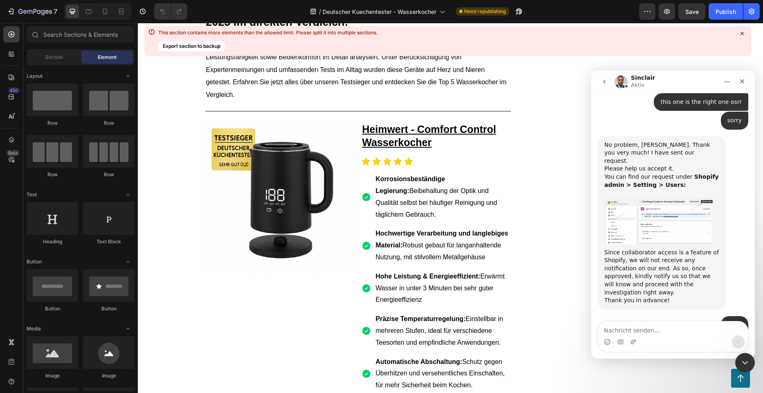
scroll to position [952, 0]
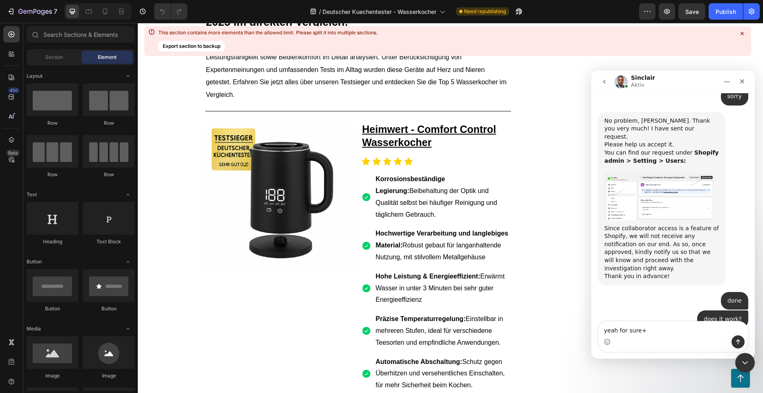
type textarea "yeah for sure"
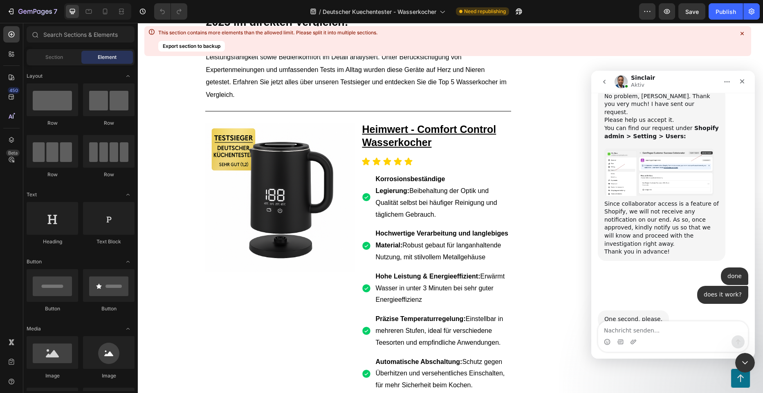
scroll to position [986, 0]
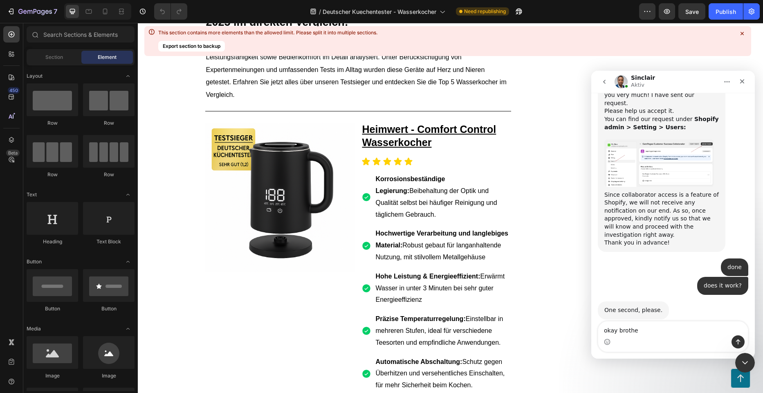
type textarea "okay brother"
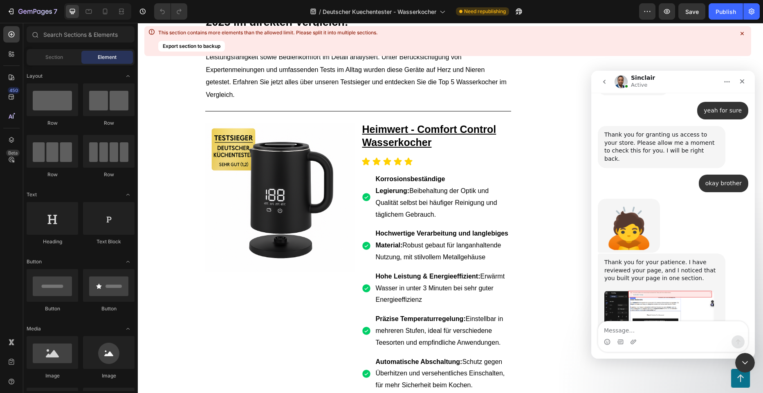
scroll to position [1248, 0]
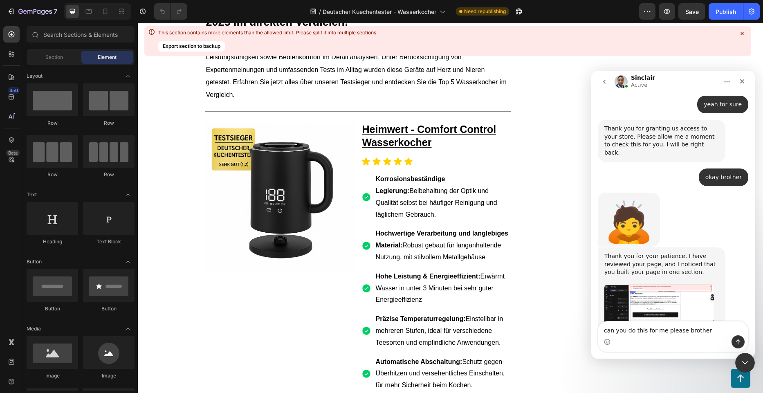
type textarea "can you do this for me please brother ?"
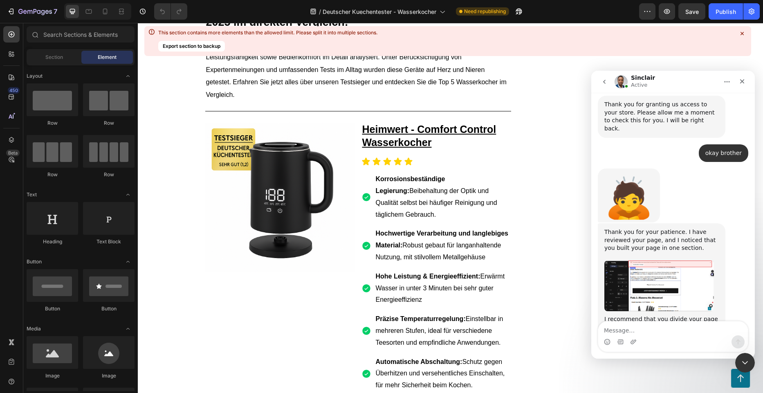
scroll to position [1273, 0]
type textarea "would be great"
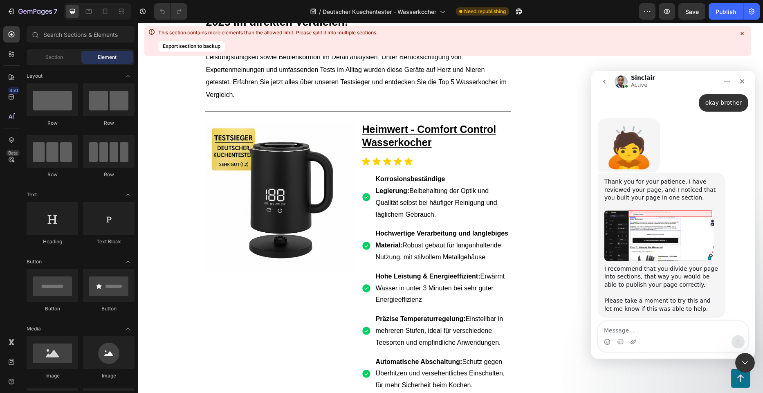
scroll to position [1324, 0]
type textarea "thank you brother"
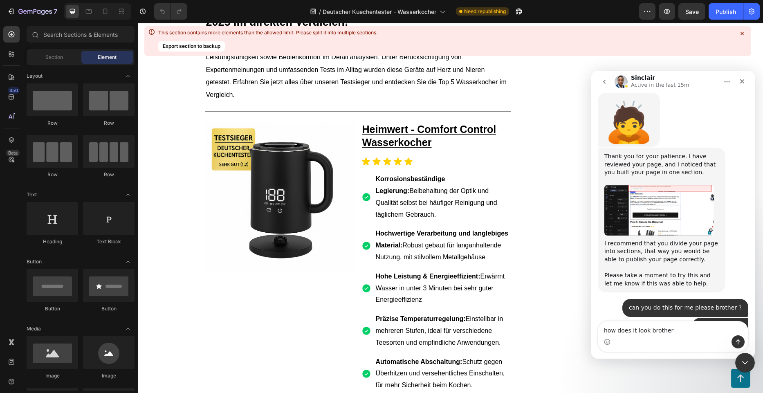
type textarea "how does it look brotherß"
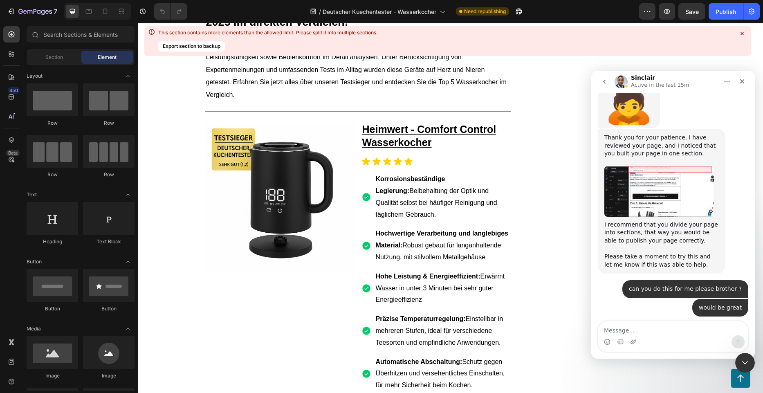
type textarea "?"
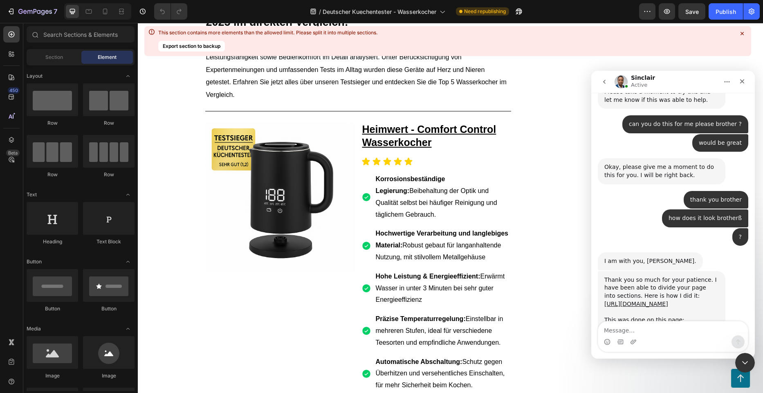
scroll to position [1532, 0]
click at [684, 323] on link "[URL][DOMAIN_NAME][DOMAIN_NAME]" at bounding box center [660, 326] width 112 height 7
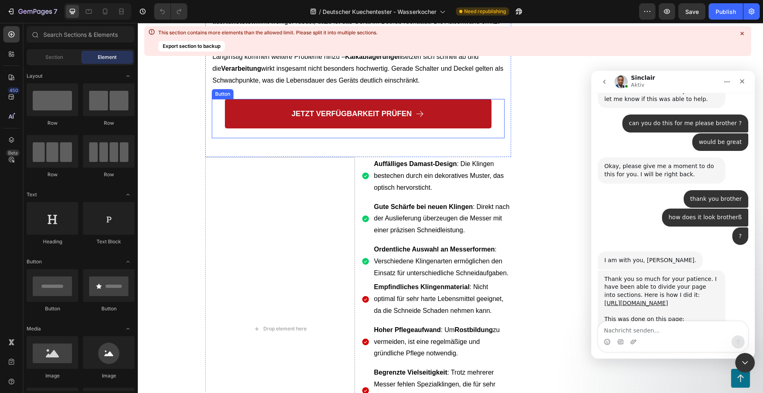
scroll to position [2330, 0]
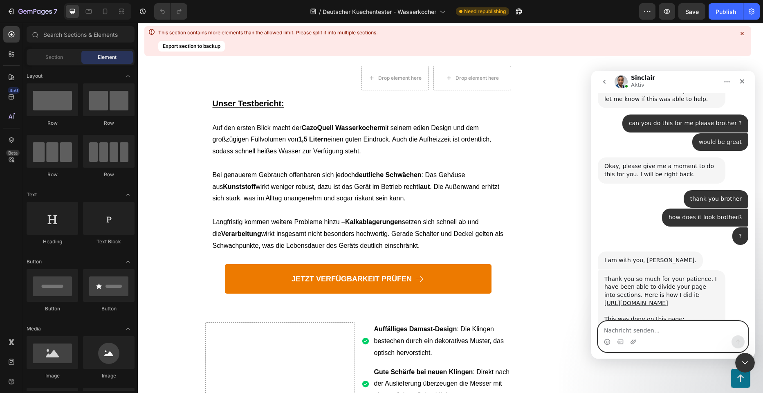
click at [647, 333] on textarea "Nachricht senden..." at bounding box center [673, 328] width 150 height 14
type textarea "thank you brother"
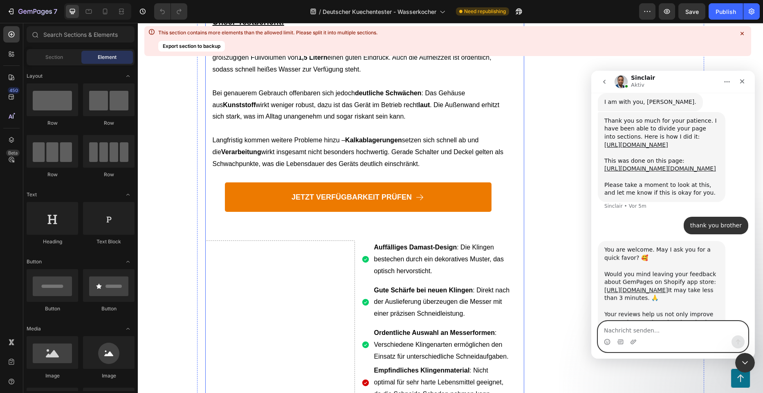
scroll to position [1690, 0]
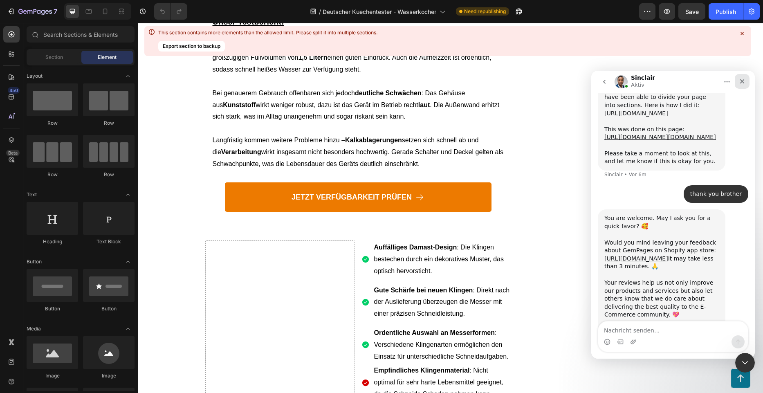
click at [740, 83] on icon "Schließen" at bounding box center [742, 81] width 4 height 4
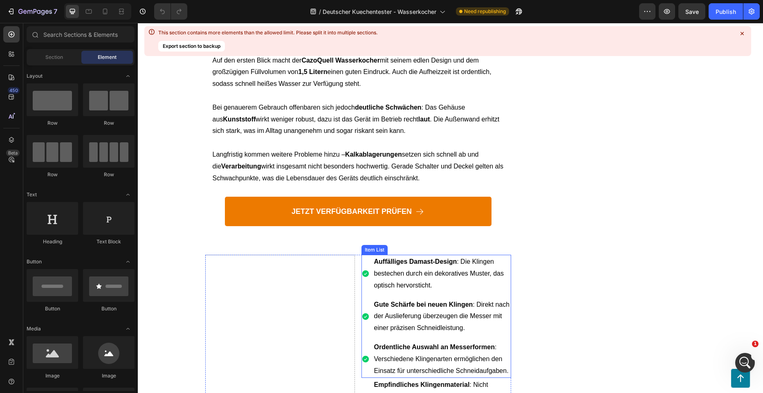
scroll to position [2412, 0]
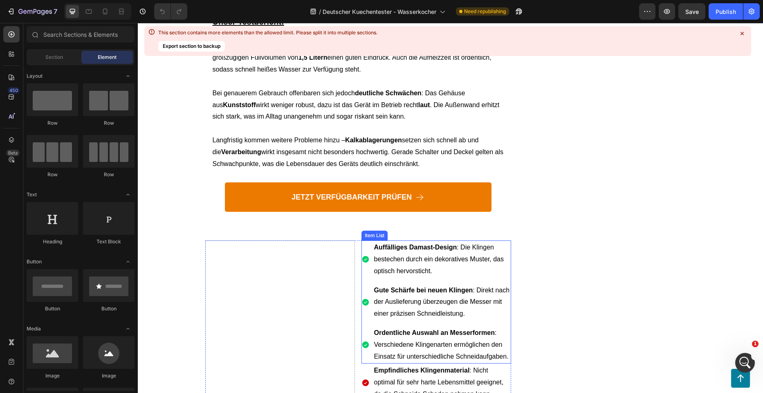
click at [426, 244] on span "Auffälliges Damast-Design : Die Klingen bestechen durch ein dekoratives Muster,…" at bounding box center [439, 259] width 130 height 31
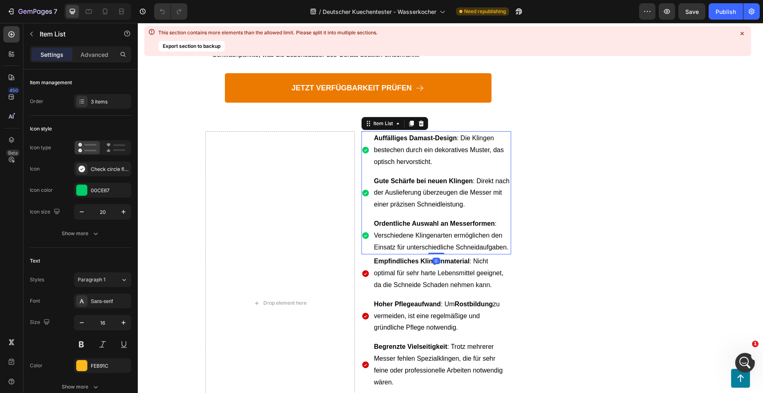
scroll to position [2453, 0]
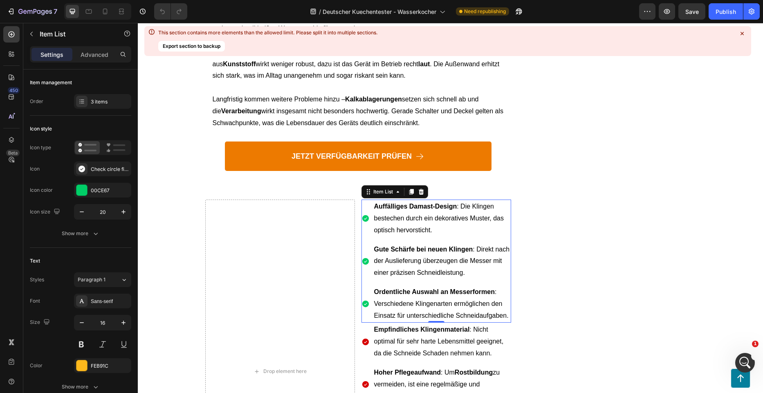
click at [456, 201] on p "Auffälliges Damast-Design : Die Klingen bestechen durch ein dekoratives Muster,…" at bounding box center [442, 218] width 136 height 35
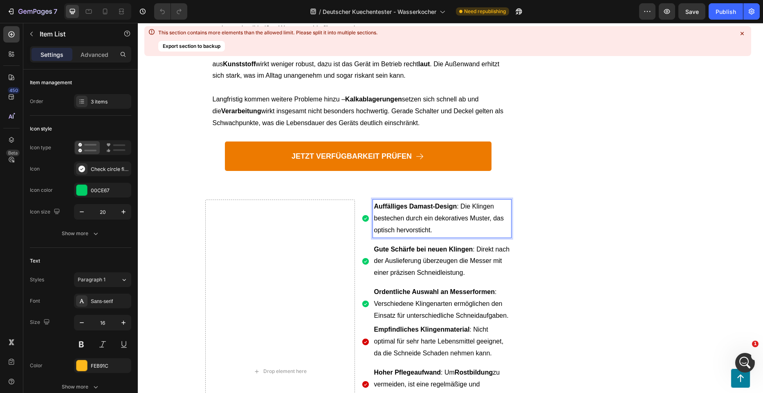
click at [393, 201] on p "Auffälliges Damast-Design : Die Klingen bestechen durch ein dekoratives Muster,…" at bounding box center [442, 218] width 136 height 35
click at [384, 203] on span "Auffälliges Damast-Design : Die Klingen bestechen durch ein dekoratives Muster,…" at bounding box center [439, 218] width 130 height 31
drag, startPoint x: 486, startPoint y: 179, endPoint x: 440, endPoint y: 179, distance: 46.2
click at [452, 203] on span "Auffälliges Damast-Design : Die Klingen bestechen durch ein dekoratives Muster,…" at bounding box center [439, 218] width 130 height 31
click at [402, 201] on p "Auffälliges Damast-Design : Die Klingen bestechen durch ein dekoratives Muster,…" at bounding box center [442, 218] width 136 height 35
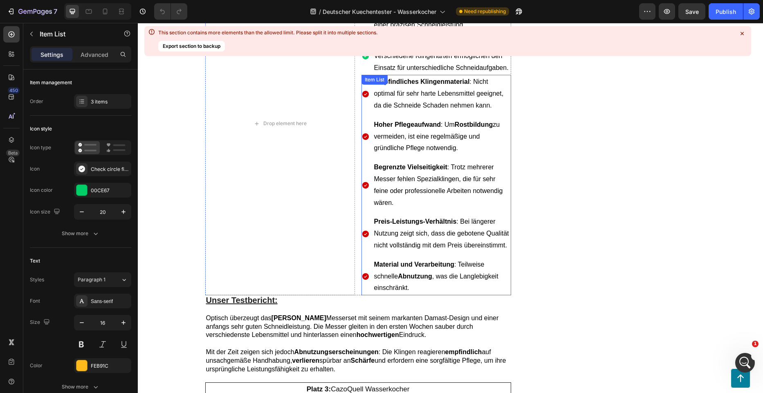
scroll to position [2698, 0]
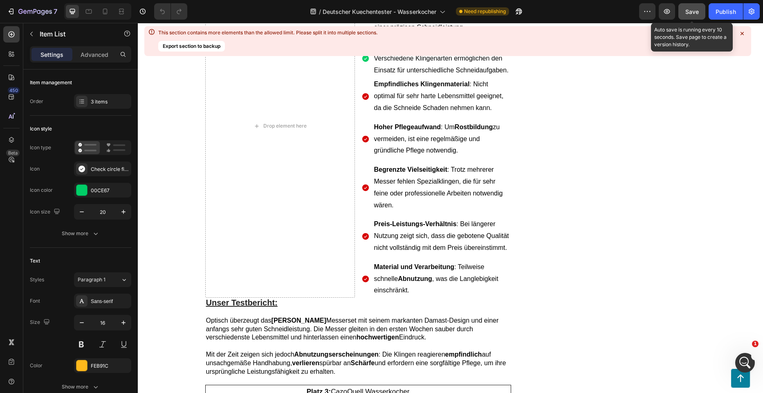
drag, startPoint x: 688, startPoint y: 15, endPoint x: 510, endPoint y: 34, distance: 179.6
click at [688, 15] on span "Save" at bounding box center [691, 11] width 13 height 7
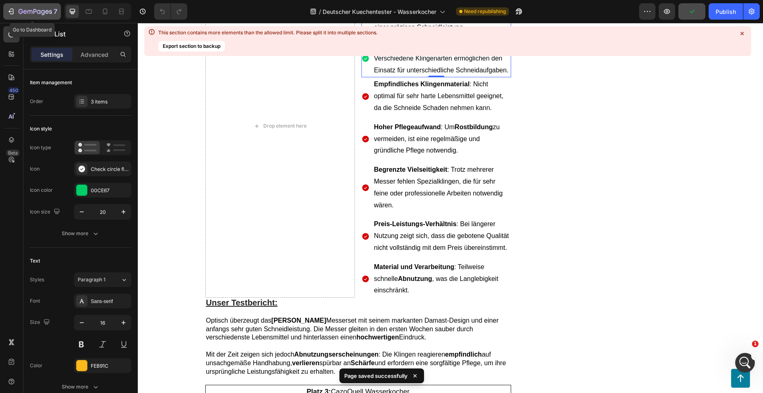
click at [19, 12] on icon "button" at bounding box center [20, 11] width 4 height 5
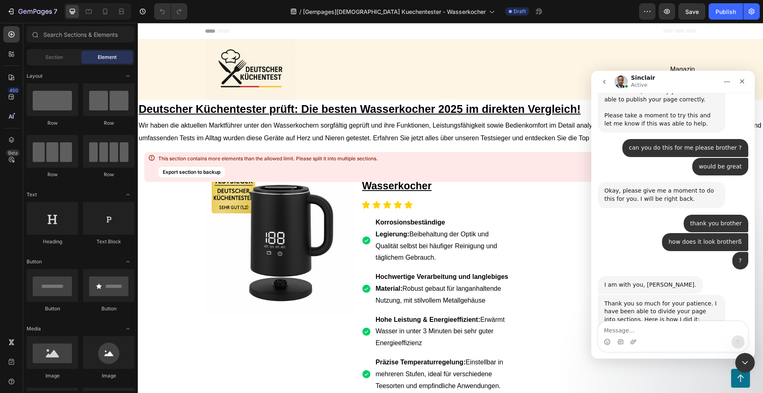
scroll to position [1532, 0]
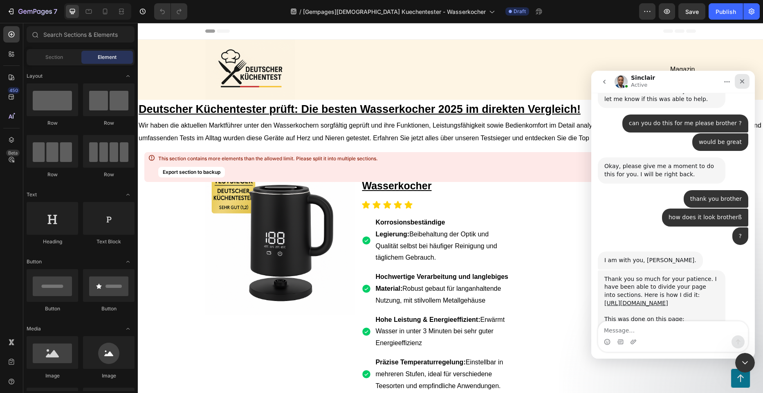
click at [741, 82] on icon "Schließen" at bounding box center [742, 81] width 4 height 4
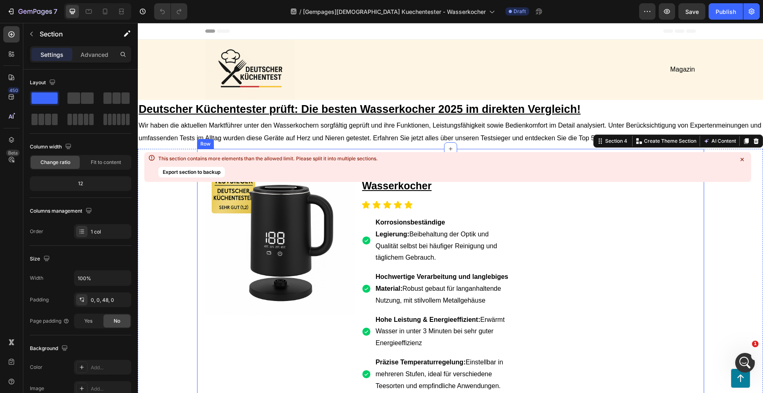
scroll to position [41, 0]
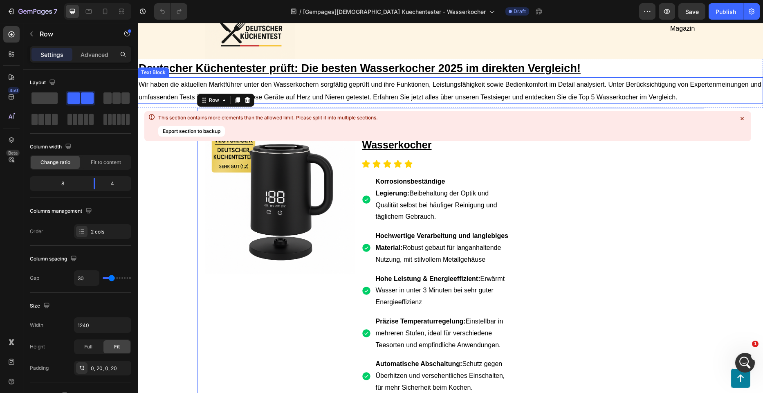
click at [531, 87] on span "Wir haben die aktuellen Marktführer unter den Wasserkochern sorgfältig geprüft …" at bounding box center [450, 91] width 623 height 20
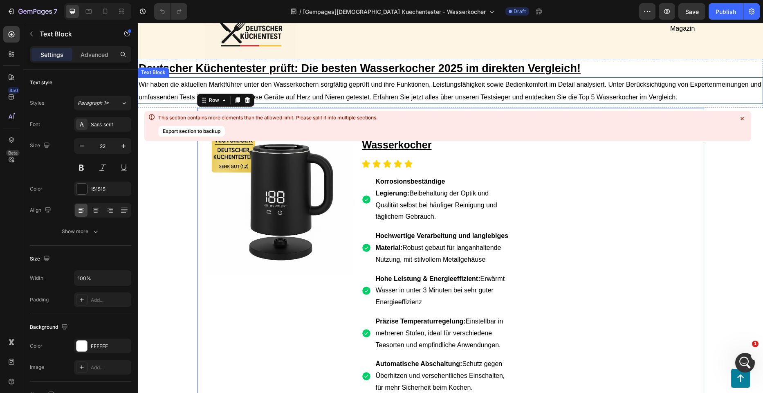
scroll to position [1500, 0]
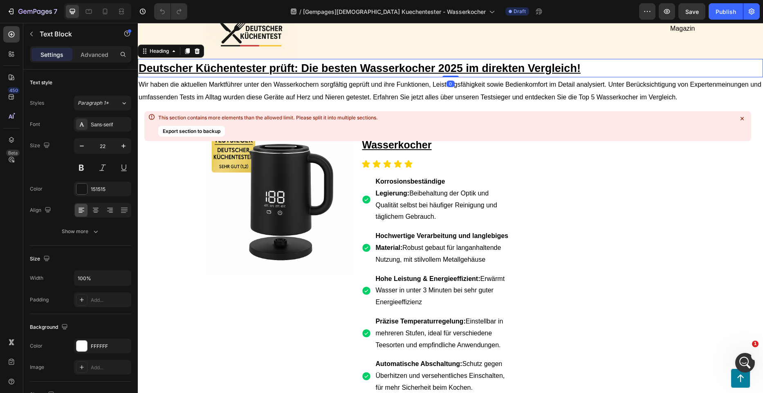
click at [592, 65] on h1 "Deutscher Küchentester prüft: Die besten Wasserkocher 2025 im direkten Vergleic…" at bounding box center [450, 68] width 625 height 18
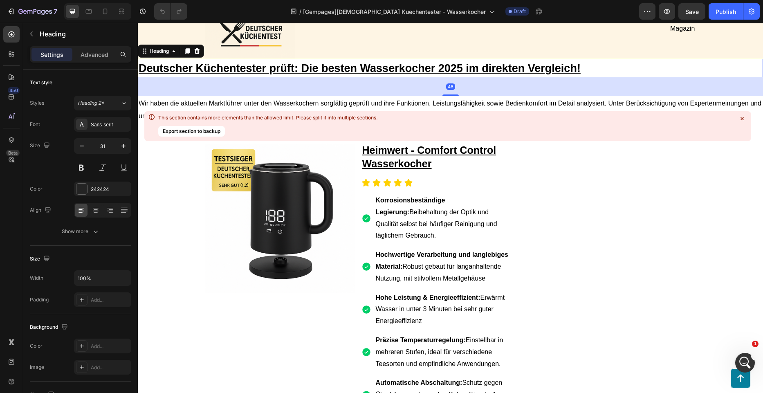
drag, startPoint x: 448, startPoint y: 77, endPoint x: 447, endPoint y: 96, distance: 18.8
click at [447, 96] on div at bounding box center [450, 95] width 16 height 2
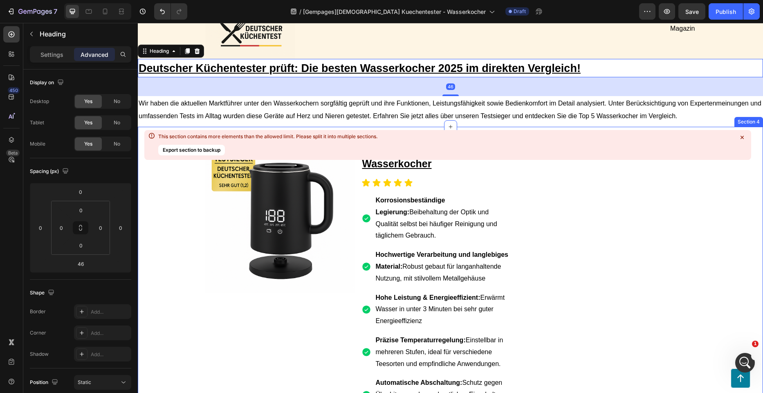
click at [739, 136] on icon at bounding box center [742, 137] width 8 height 8
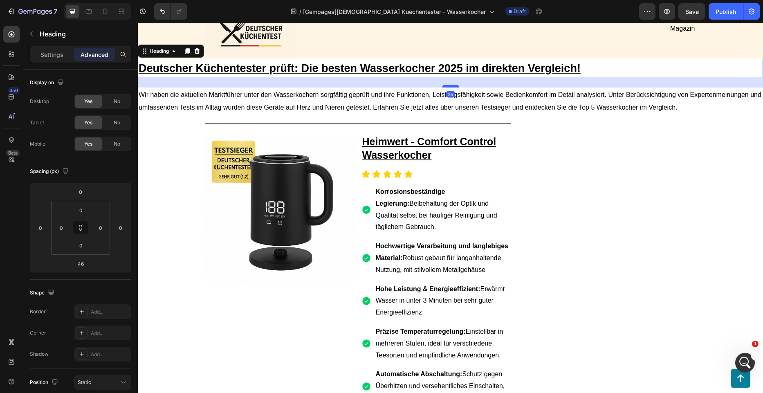
drag, startPoint x: 445, startPoint y: 95, endPoint x: 450, endPoint y: 87, distance: 9.7
click at [450, 87] on div at bounding box center [450, 86] width 16 height 2
type input "25"
click at [574, 103] on span "Wir haben die aktuellen Marktführer unter den Wasserkochern sorgfältig geprüft …" at bounding box center [450, 101] width 623 height 20
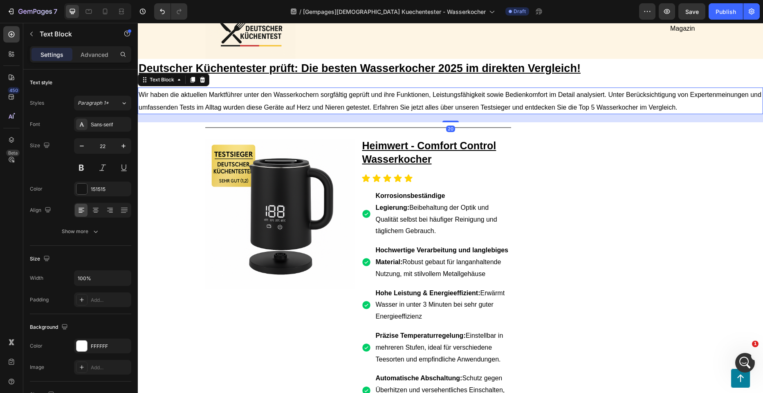
drag, startPoint x: 449, startPoint y: 118, endPoint x: 358, endPoint y: 121, distance: 91.2
click at [451, 121] on div at bounding box center [450, 122] width 16 height 2
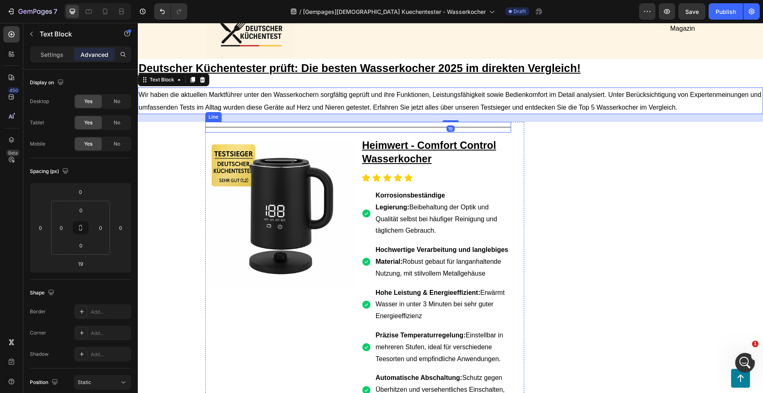
click at [302, 124] on div "Title Line" at bounding box center [358, 127] width 306 height 11
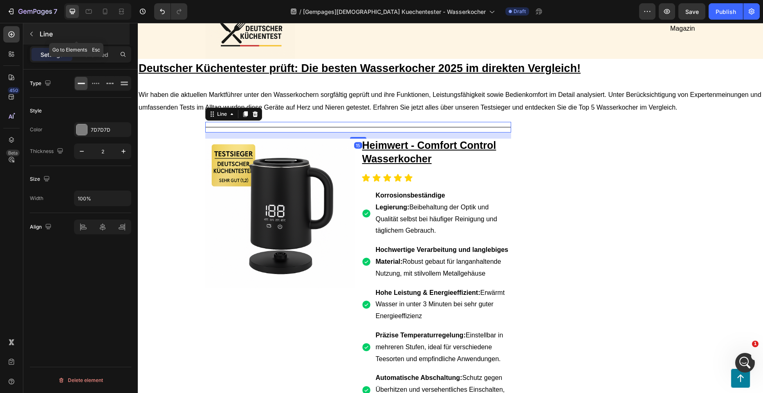
click at [31, 35] on icon "button" at bounding box center [31, 34] width 2 height 4
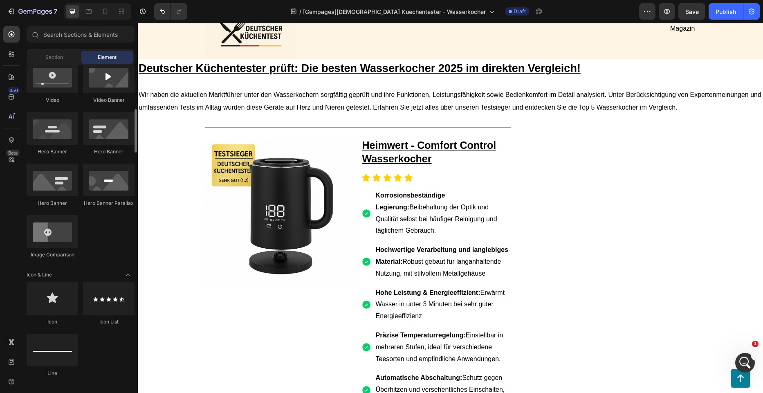
scroll to position [409, 0]
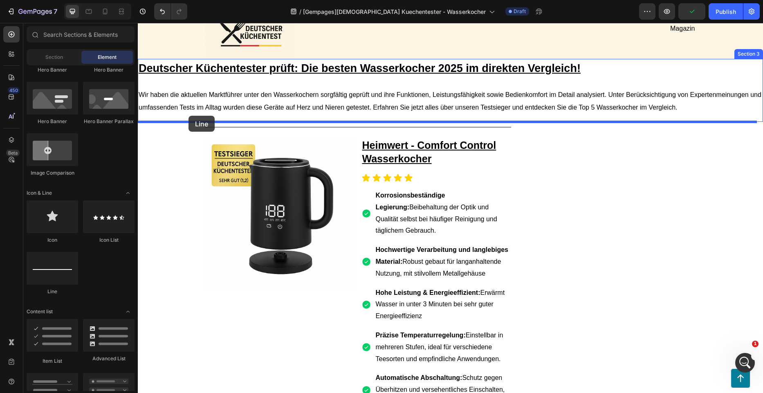
drag, startPoint x: 185, startPoint y: 287, endPoint x: 188, endPoint y: 116, distance: 171.7
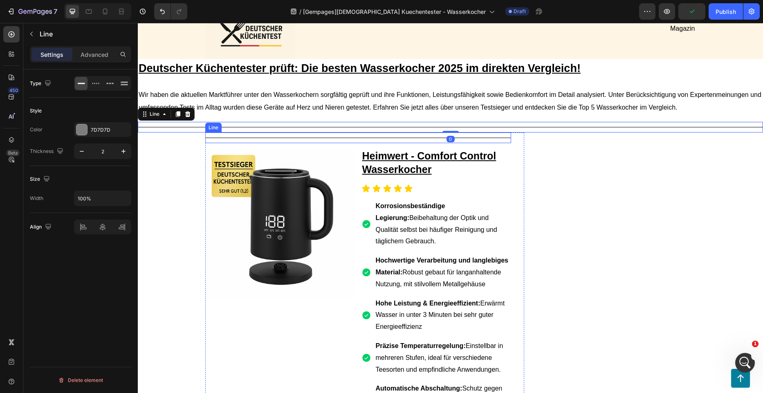
click at [351, 139] on div "Title Line" at bounding box center [358, 137] width 306 height 11
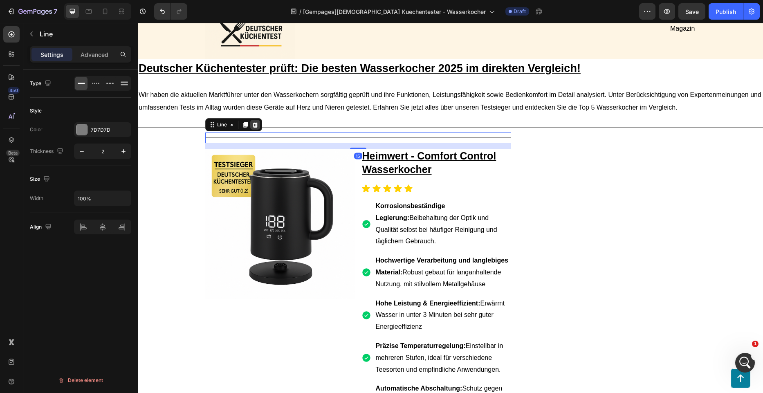
click at [253, 124] on icon at bounding box center [254, 125] width 5 height 6
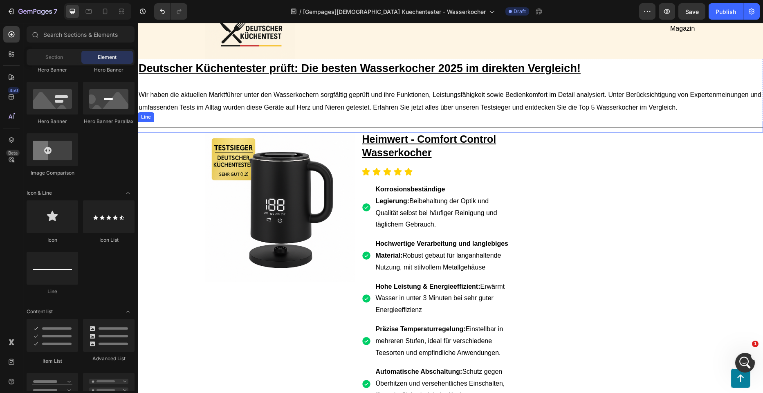
click at [506, 128] on div "Title Line" at bounding box center [450, 127] width 625 height 11
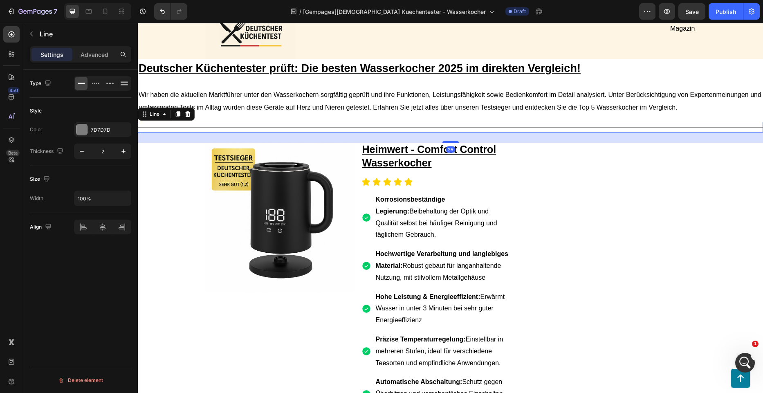
drag, startPoint x: 443, startPoint y: 132, endPoint x: 441, endPoint y: 143, distance: 10.3
click at [442, 143] on div at bounding box center [450, 142] width 16 height 2
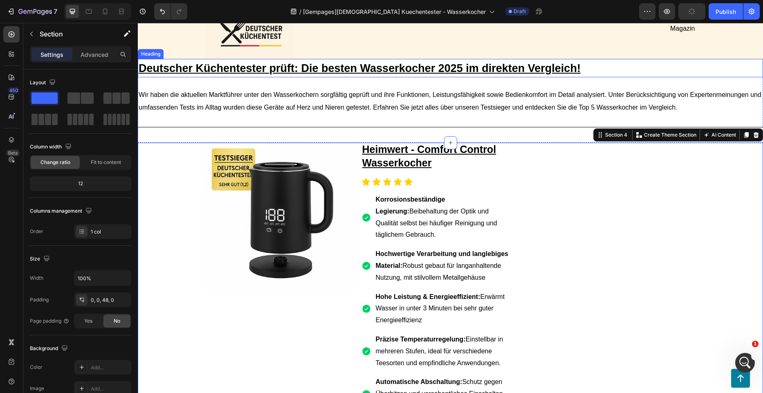
click at [649, 70] on h1 "Deutscher Küchentester prüft: Die besten Wasserkocher 2025 im direkten Vergleic…" at bounding box center [450, 68] width 625 height 18
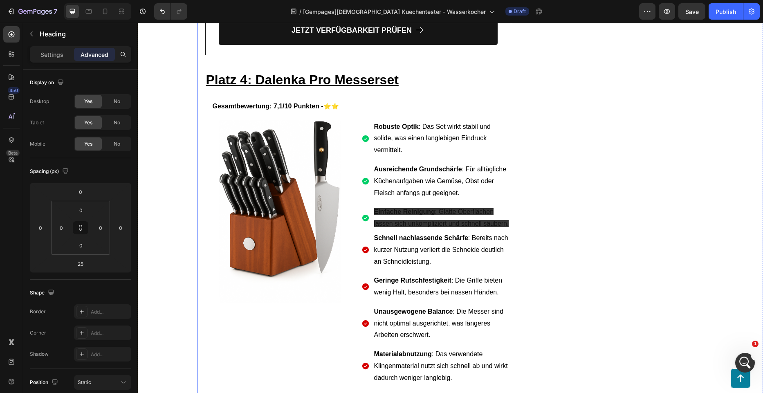
scroll to position [3066, 0]
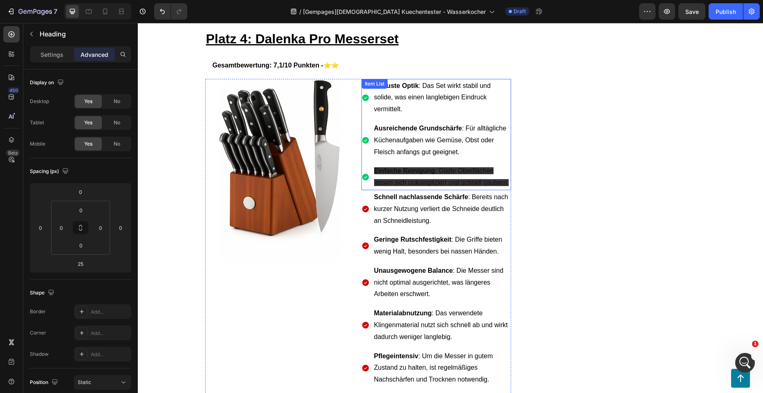
click at [460, 165] on p "Einfache Reinigung : Glatte Oberflächen lassen sich unkompliziert und schnell s…" at bounding box center [442, 177] width 136 height 24
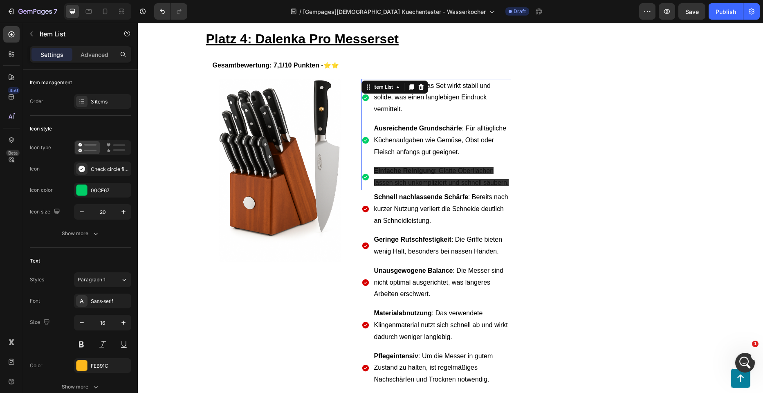
click at [441, 167] on span "Einfache Reinigung : Glatte Oberflächen lassen sich unkompliziert und schnell s…" at bounding box center [441, 176] width 135 height 19
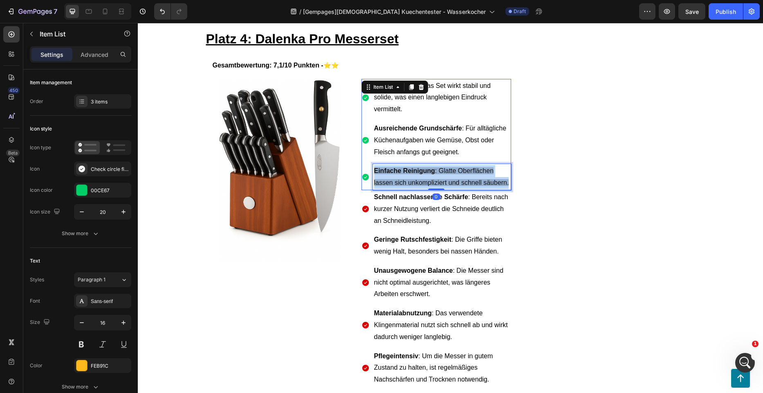
click at [441, 167] on span "Einfache Reinigung : Glatte Oberflächen lassen sich unkompliziert und schnell s…" at bounding box center [441, 176] width 135 height 19
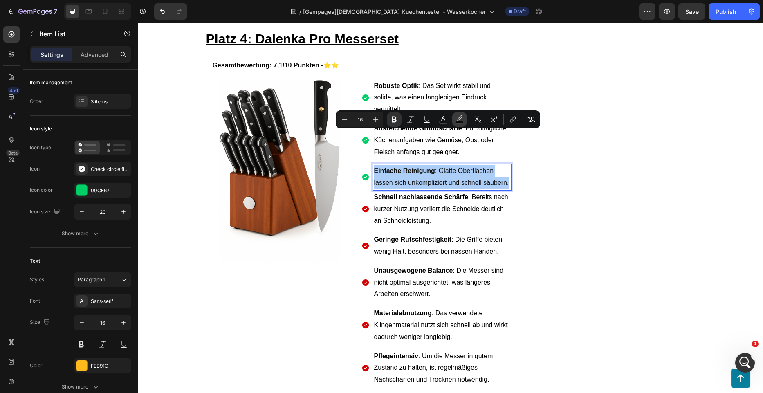
drag, startPoint x: 460, startPoint y: 118, endPoint x: 459, endPoint y: 125, distance: 7.5
click at [459, 118] on icon "Editor contextual toolbar" at bounding box center [460, 117] width 6 height 5
type input "000000"
type input "79"
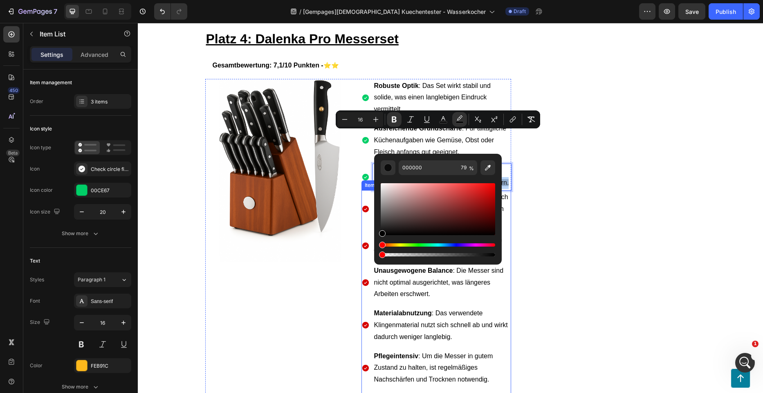
drag, startPoint x: 568, startPoint y: 276, endPoint x: 356, endPoint y: 250, distance: 213.3
type input "0"
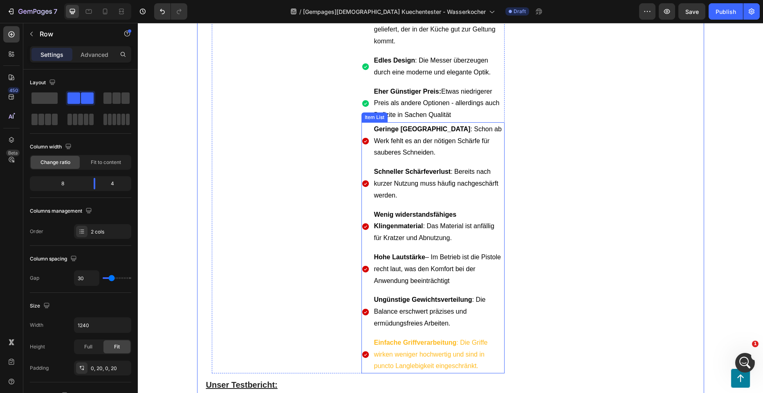
scroll to position [3720, 0]
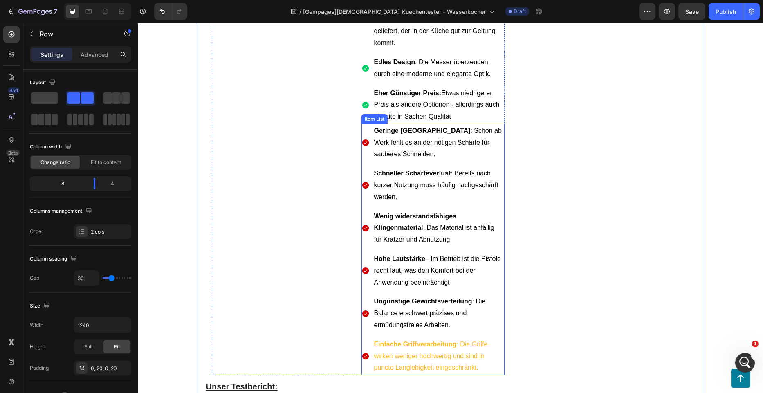
click at [408, 338] on p "Einfache Griffverarbeitung : Die Griffe wirken weniger hochwertig und sind in p…" at bounding box center [438, 355] width 129 height 35
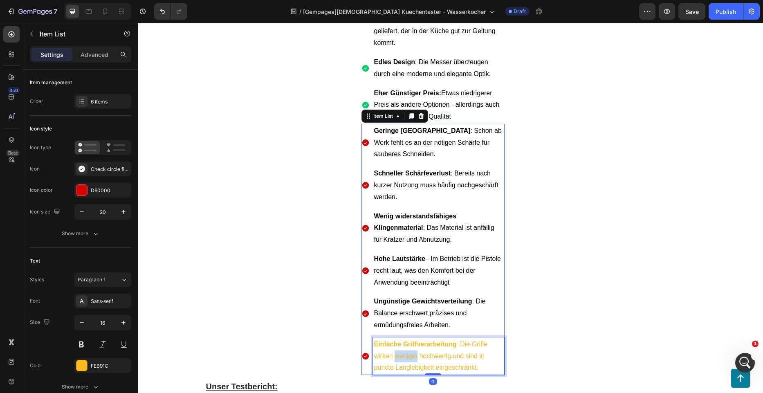
click at [408, 338] on p "Einfache Griffverarbeitung : Die Griffe wirken weniger hochwertig und sind in p…" at bounding box center [438, 355] width 129 height 35
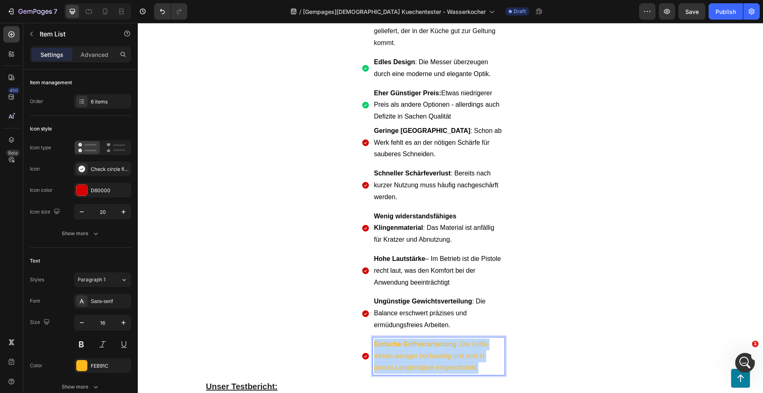
click at [408, 338] on p "Einfache Griffverarbeitung : Die Griffe wirken weniger hochwertig und sind in p…" at bounding box center [438, 355] width 129 height 35
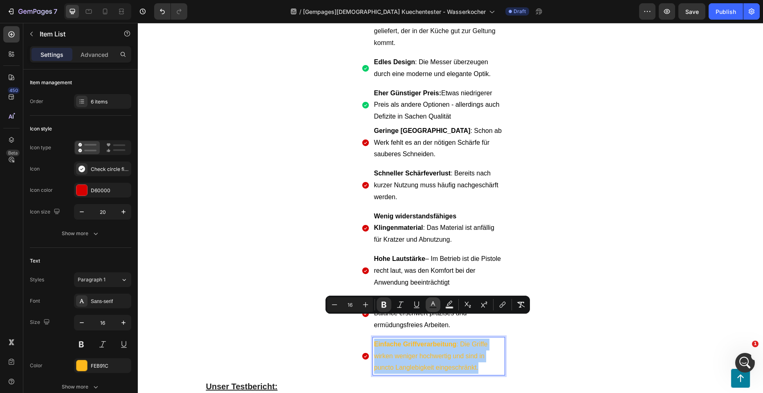
click at [431, 305] on icon "Editor contextual toolbar" at bounding box center [433, 303] width 4 height 4
type input "FEB91C"
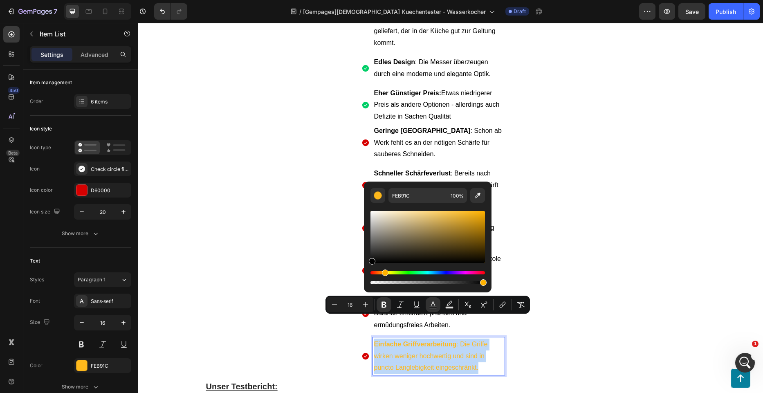
drag, startPoint x: 527, startPoint y: 278, endPoint x: 361, endPoint y: 268, distance: 165.8
type input "000000"
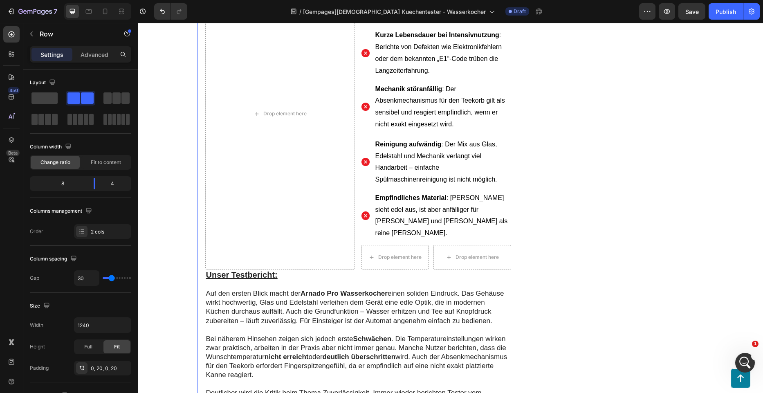
scroll to position [1422, 0]
